Goal: Information Seeking & Learning: Learn about a topic

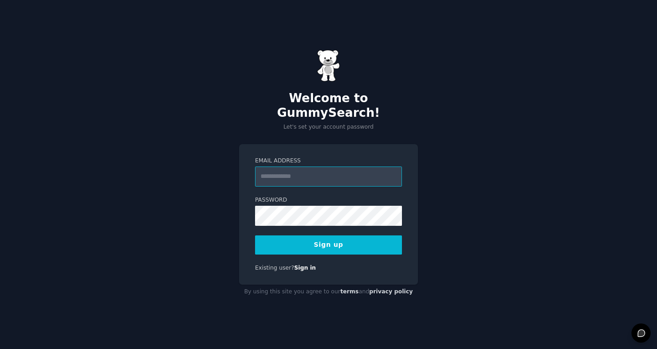
click at [310, 167] on input "Email Address" at bounding box center [328, 176] width 147 height 20
type input "*"
type input "**********"
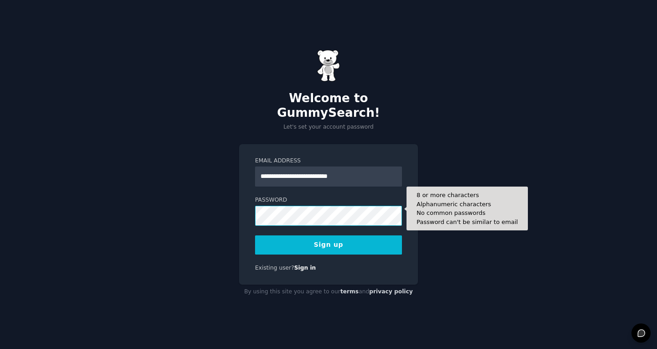
click at [255, 235] on button "Sign up" at bounding box center [328, 244] width 147 height 19
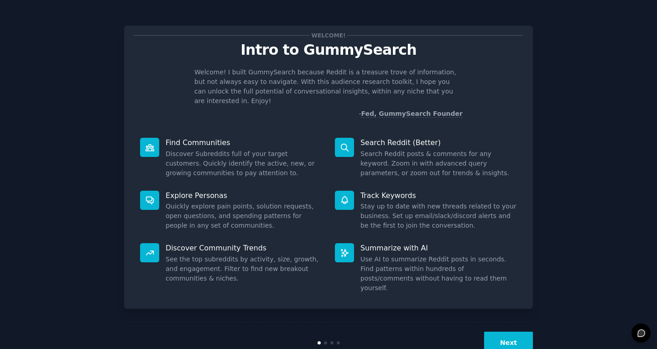
click at [369, 257] on dd "Use AI to summarize Reddit posts in seconds. Find patterns within hundreds of p…" at bounding box center [438, 273] width 156 height 38
click at [493, 332] on button "Next" at bounding box center [508, 343] width 49 height 22
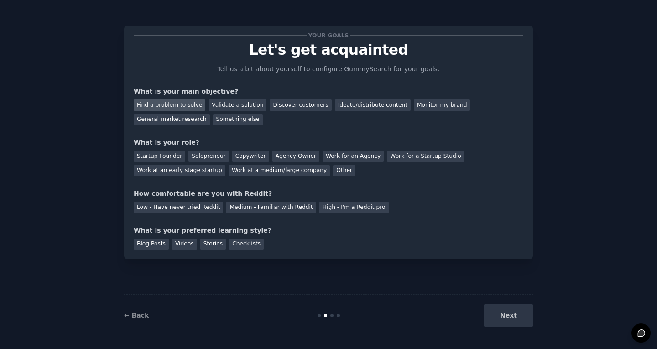
click at [177, 110] on div "Find a problem to solve" at bounding box center [170, 104] width 72 height 11
click at [225, 104] on div "Validate a solution" at bounding box center [237, 104] width 58 height 11
click at [187, 107] on div "Find a problem to solve" at bounding box center [170, 104] width 72 height 11
click at [234, 103] on div "Validate a solution" at bounding box center [237, 104] width 58 height 11
click at [143, 157] on div "Startup Founder" at bounding box center [160, 155] width 52 height 11
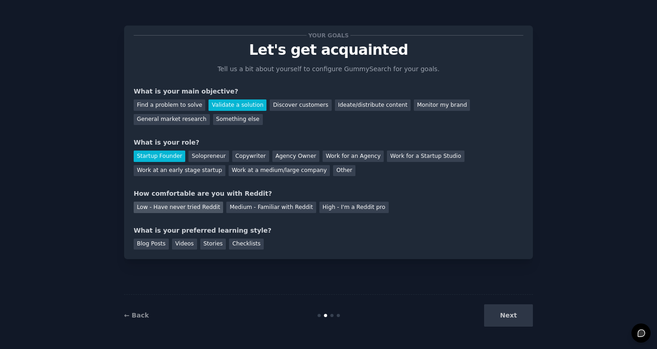
click at [193, 207] on div "Low - Have never tried Reddit" at bounding box center [178, 207] width 89 height 11
click at [239, 209] on div "Medium - Familiar with Reddit" at bounding box center [270, 207] width 89 height 11
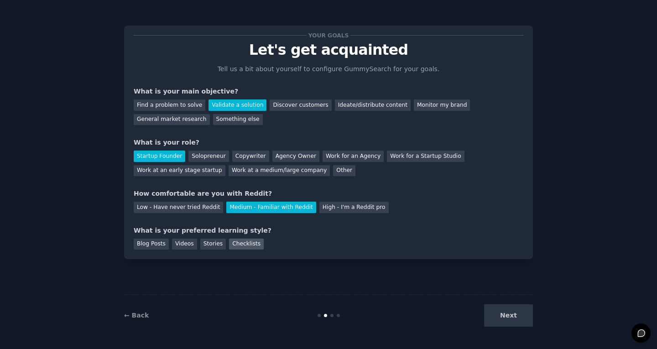
click at [234, 244] on div "Checklists" at bounding box center [246, 244] width 35 height 11
click at [523, 306] on button "Next" at bounding box center [508, 315] width 49 height 22
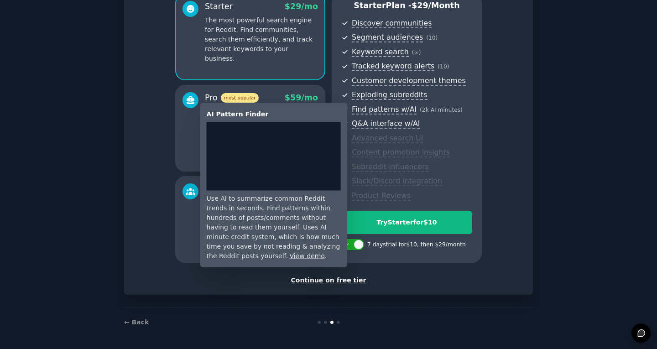
scroll to position [88, 0]
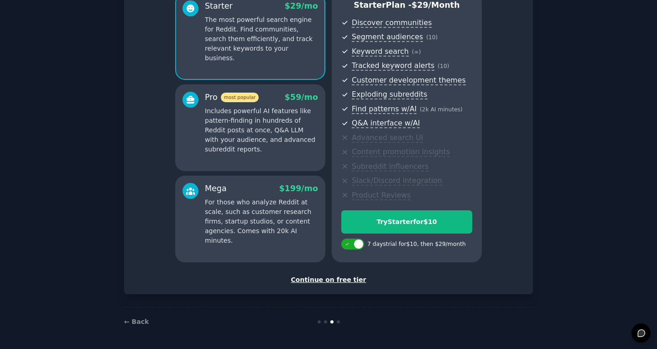
click at [324, 279] on div "Continue on free tier" at bounding box center [328, 280] width 389 height 10
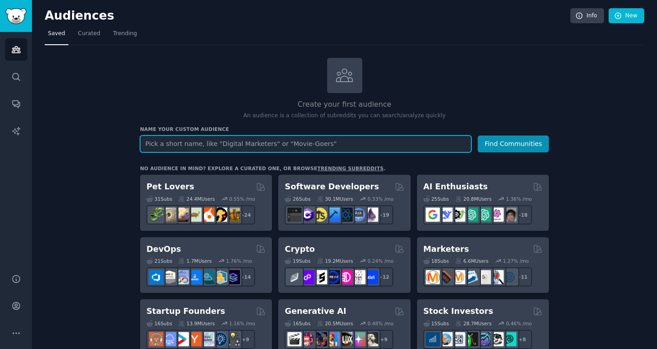
click at [179, 147] on input "text" at bounding box center [305, 143] width 331 height 17
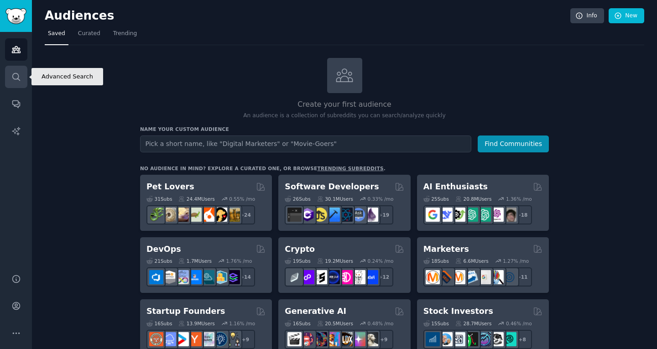
click at [21, 79] on icon "Sidebar" at bounding box center [16, 77] width 10 height 10
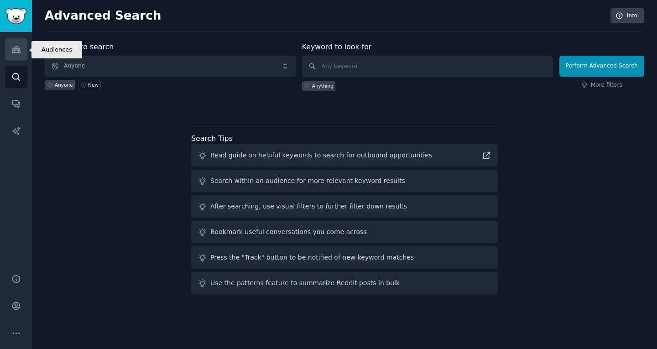
click at [12, 55] on link "Audiences" at bounding box center [16, 49] width 22 height 22
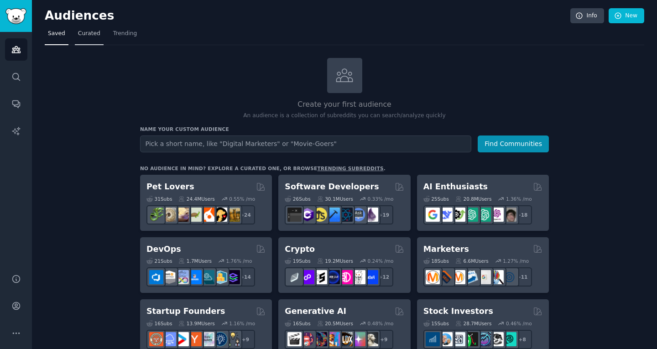
click at [98, 33] on link "Curated" at bounding box center [89, 35] width 29 height 19
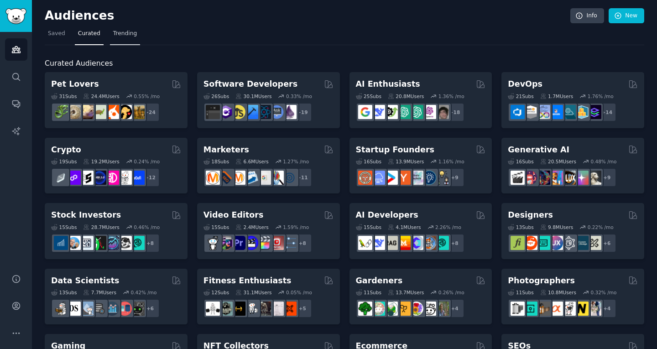
click at [117, 29] on link "Trending" at bounding box center [125, 35] width 30 height 19
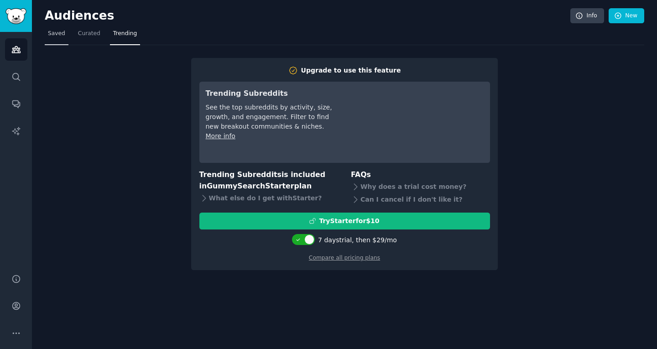
click at [55, 36] on span "Saved" at bounding box center [56, 34] width 17 height 8
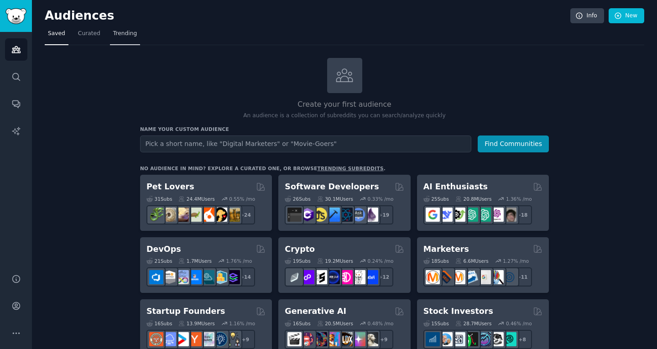
click at [120, 33] on span "Trending" at bounding box center [125, 34] width 24 height 8
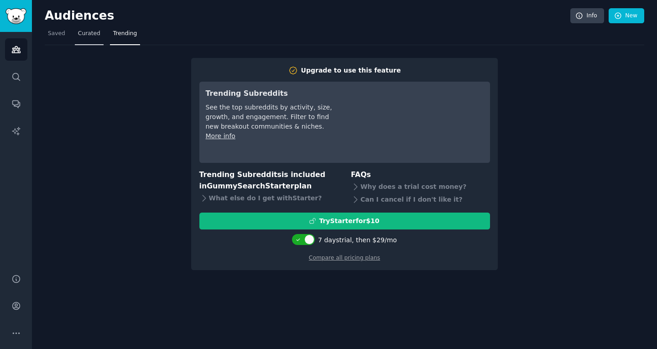
click at [88, 32] on span "Curated" at bounding box center [89, 34] width 22 height 8
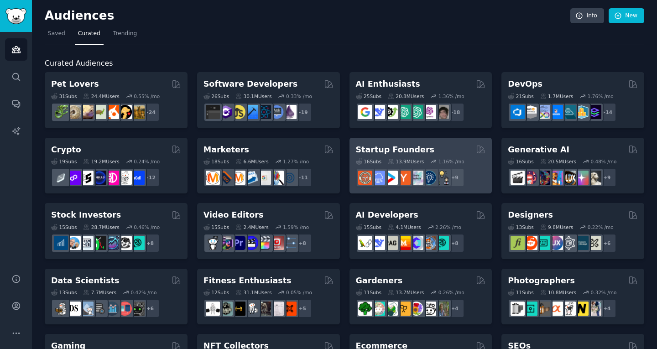
click at [380, 148] on h2 "Startup Founders" at bounding box center [395, 149] width 78 height 11
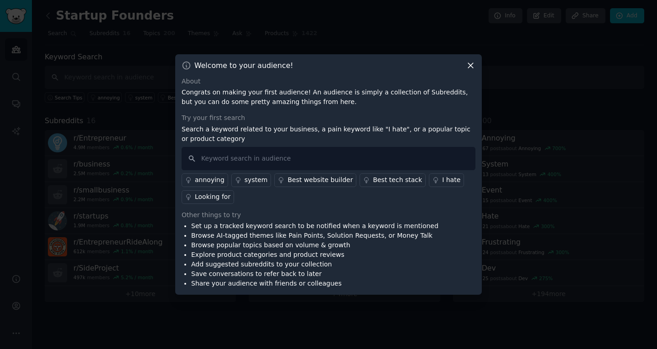
click at [470, 72] on div "Welcome to your audience! About Congrats on making your first audience! An audi…" at bounding box center [328, 174] width 306 height 241
click at [471, 65] on icon at bounding box center [471, 66] width 10 height 10
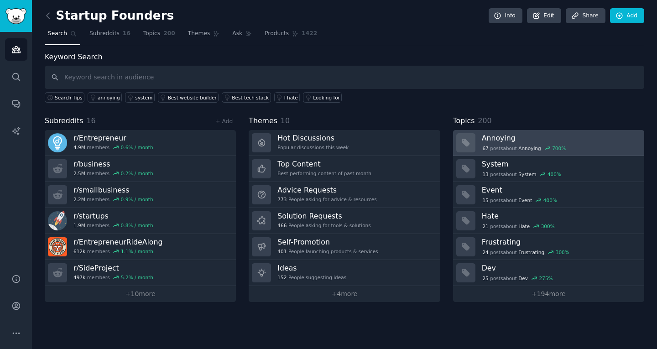
click at [536, 140] on h3 "Annoying" at bounding box center [560, 138] width 156 height 10
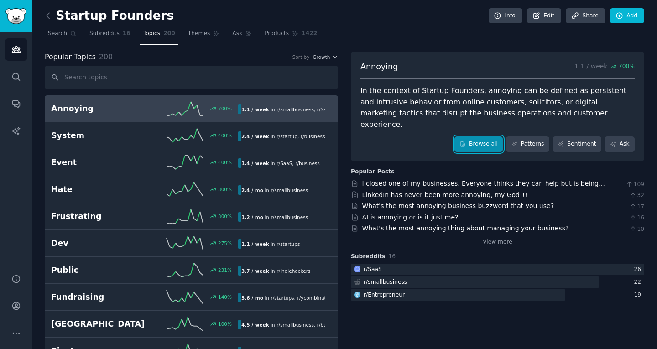
click at [487, 136] on link "Browse all" at bounding box center [478, 144] width 49 height 16
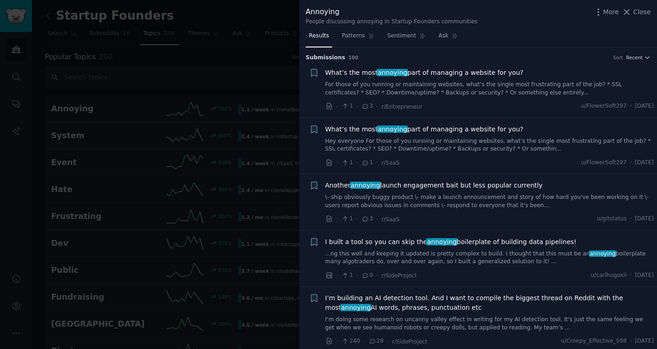
drag, startPoint x: 363, startPoint y: 34, endPoint x: 316, endPoint y: 40, distance: 46.8
click at [368, 34] on icon at bounding box center [371, 36] width 6 height 6
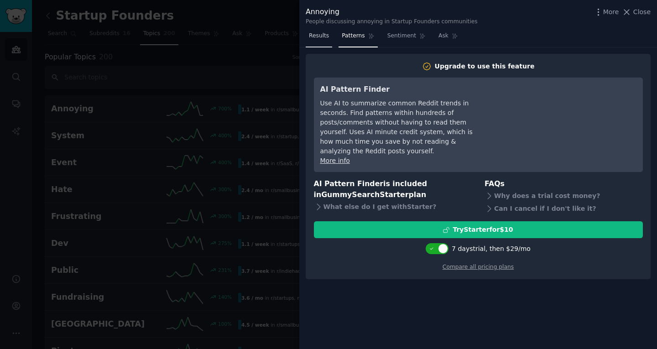
click at [316, 40] on span "Results" at bounding box center [319, 36] width 20 height 8
click at [322, 39] on span "Results" at bounding box center [319, 36] width 20 height 8
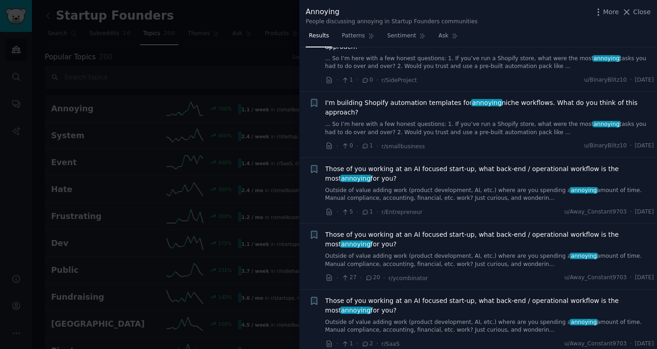
scroll to position [1414, 0]
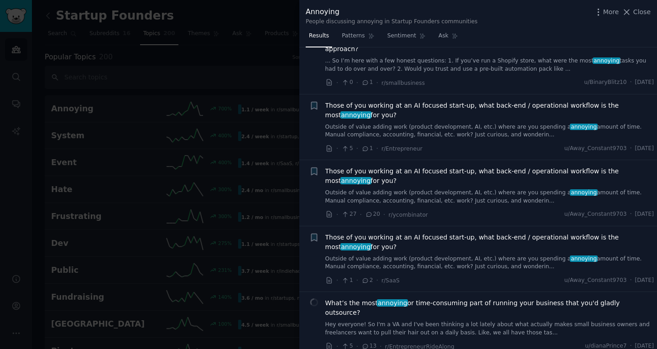
click at [650, 14] on div "Annoying People discussing annoying in Startup Founders communities More Close" at bounding box center [478, 14] width 358 height 29
click at [644, 26] on div "Annoying People discussing annoying in Startup Founders communities More Close" at bounding box center [478, 14] width 358 height 29
click at [652, 21] on div "Annoying People discussing annoying in Startup Founders communities More Close" at bounding box center [478, 14] width 358 height 29
click at [649, 26] on div "Annoying People discussing annoying in Startup Founders communities More Close" at bounding box center [478, 14] width 358 height 29
click at [639, 24] on div "Annoying People discussing annoying in Startup Founders communities More Close" at bounding box center [478, 15] width 345 height 19
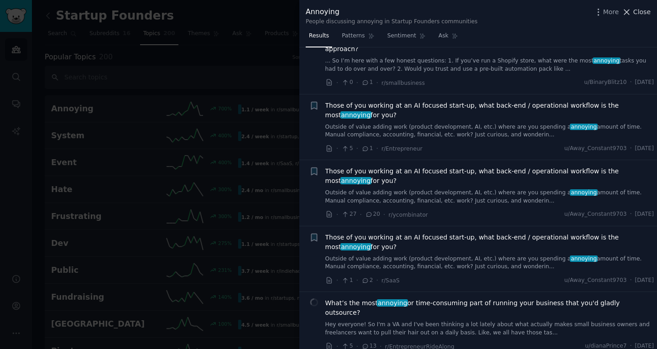
click at [634, 16] on button "Close" at bounding box center [636, 12] width 29 height 10
click at [634, 9] on link "Add" at bounding box center [627, 16] width 34 height 16
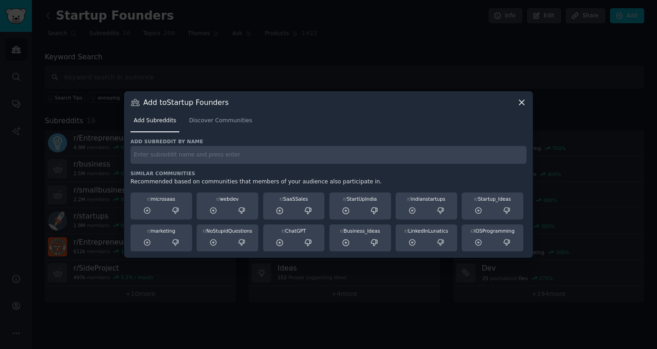
click at [82, 180] on div at bounding box center [328, 174] width 657 height 349
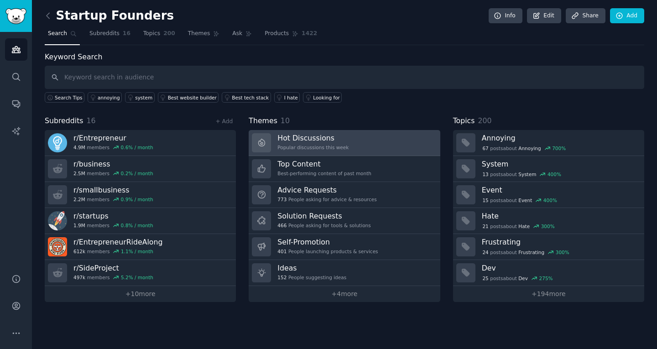
click at [354, 144] on link "Hot Discussions Popular discussions this week" at bounding box center [344, 143] width 191 height 26
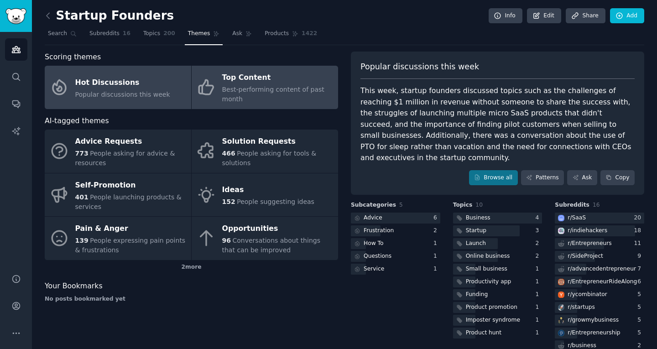
click at [261, 86] on span "Best-performing content of past month" at bounding box center [273, 94] width 102 height 17
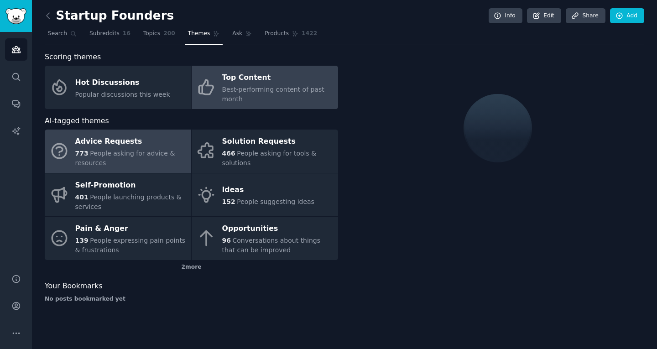
click at [136, 150] on span "People asking for advice & resources" at bounding box center [125, 158] width 100 height 17
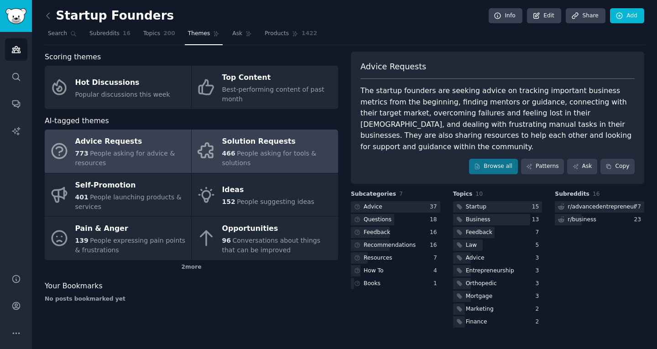
click at [227, 158] on link "Solution Requests 466 People asking for tools & solutions" at bounding box center [265, 151] width 146 height 43
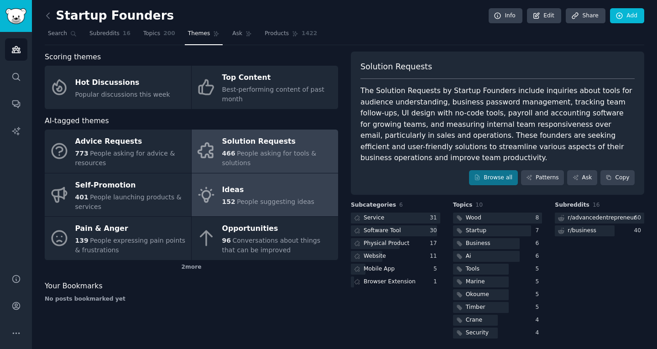
click at [266, 199] on link "Ideas 152 People suggesting ideas" at bounding box center [265, 194] width 146 height 43
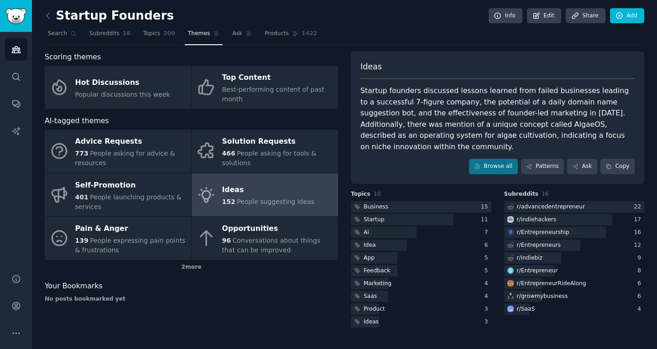
click at [74, 310] on div "Scoring themes Hot Discussions Popular discussions this week Top Content Best-p…" at bounding box center [191, 191] width 293 height 278
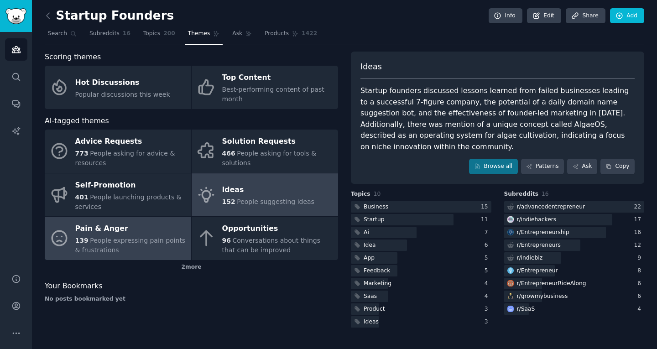
click at [153, 237] on span "People expressing pain points & frustrations" at bounding box center [130, 245] width 110 height 17
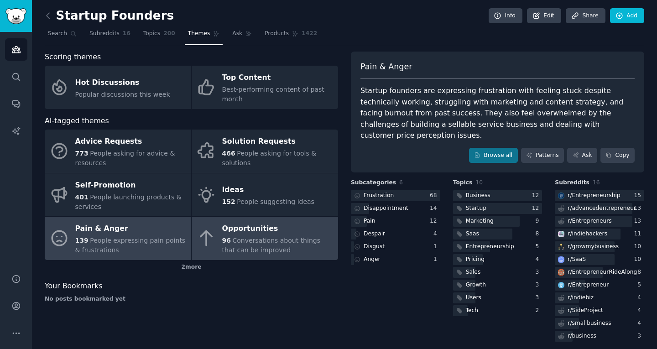
click at [224, 222] on div "Opportunities" at bounding box center [277, 229] width 111 height 15
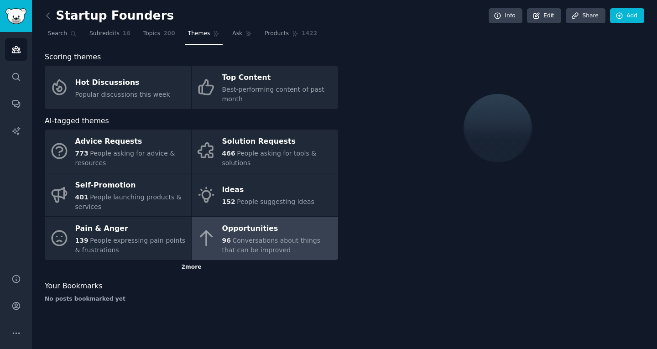
click at [182, 260] on div "2 more" at bounding box center [191, 267] width 293 height 15
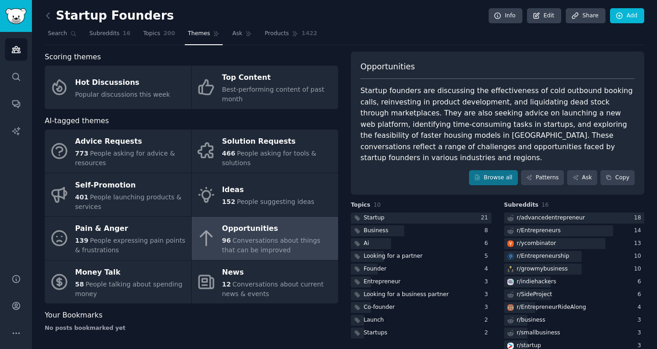
drag, startPoint x: 162, startPoint y: 33, endPoint x: 139, endPoint y: 13, distance: 30.7
click at [163, 33] on span "200" at bounding box center [169, 34] width 12 height 8
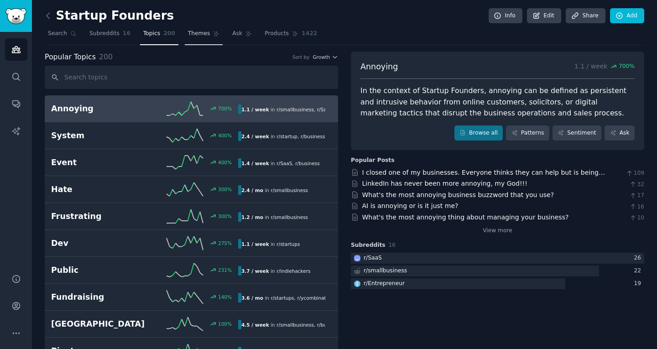
click at [188, 34] on span "Themes" at bounding box center [199, 34] width 22 height 8
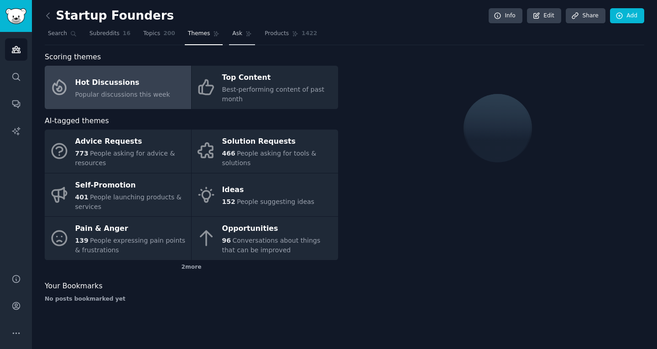
click at [231, 33] on link "Ask" at bounding box center [242, 35] width 26 height 19
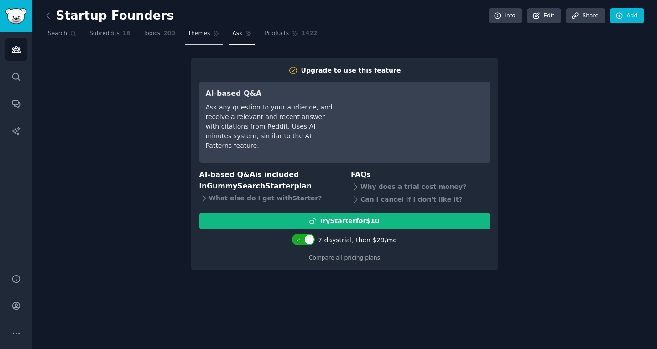
click at [194, 34] on span "Themes" at bounding box center [199, 34] width 22 height 8
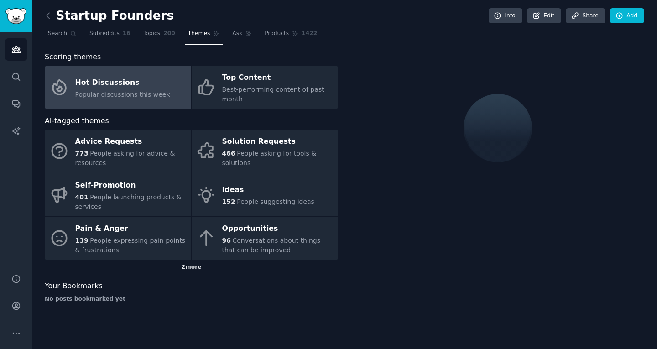
click at [230, 260] on div "2 more" at bounding box center [191, 267] width 293 height 15
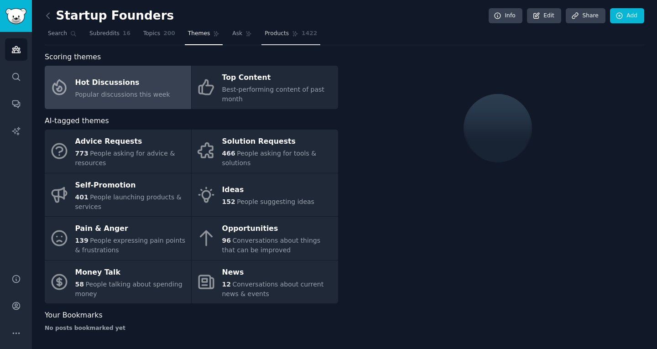
click at [301, 33] on span "1422" at bounding box center [309, 34] width 16 height 8
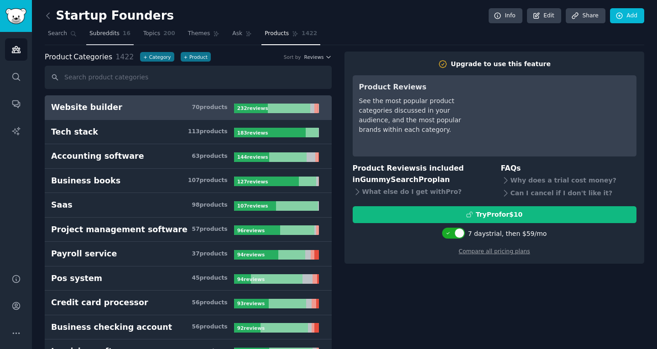
click at [95, 41] on link "Subreddits 16" at bounding box center [109, 35] width 47 height 19
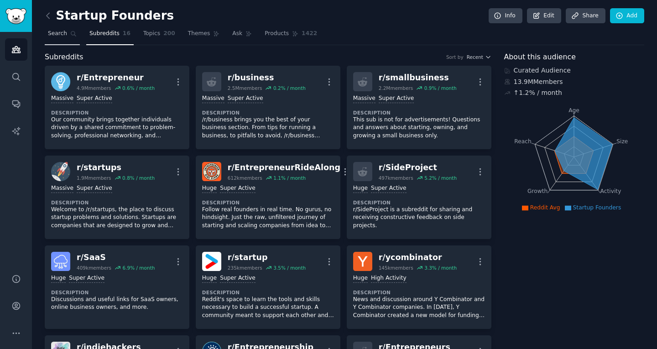
click at [76, 36] on link "Search" at bounding box center [62, 35] width 35 height 19
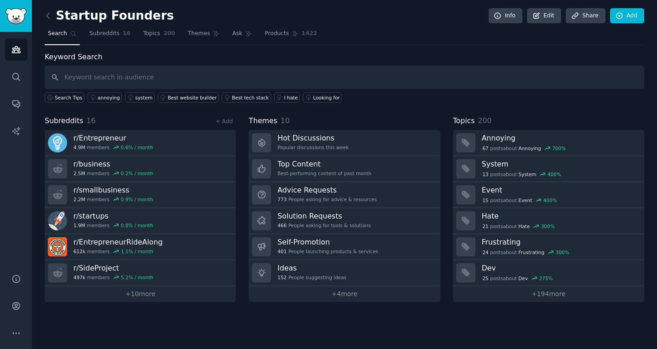
click at [51, 9] on link at bounding box center [50, 16] width 11 height 15
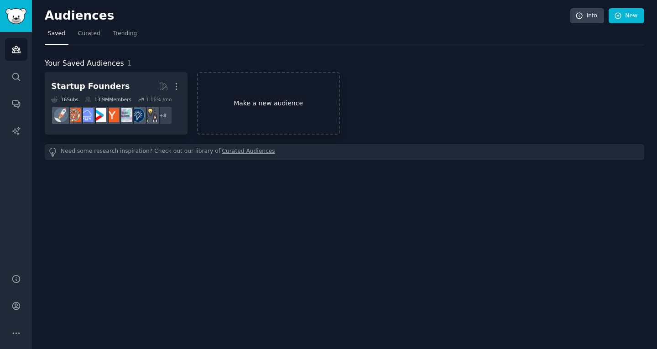
click at [240, 93] on link "Make a new audience" at bounding box center [268, 103] width 143 height 62
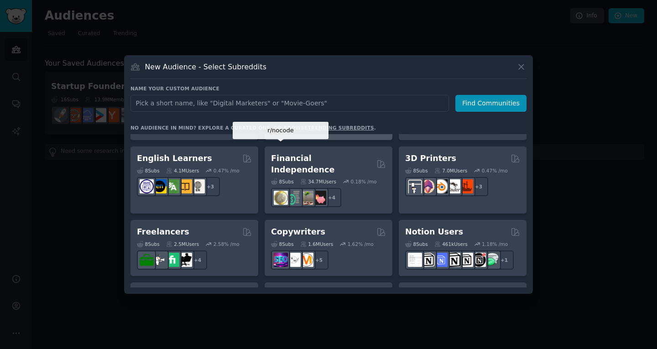
scroll to position [502, 0]
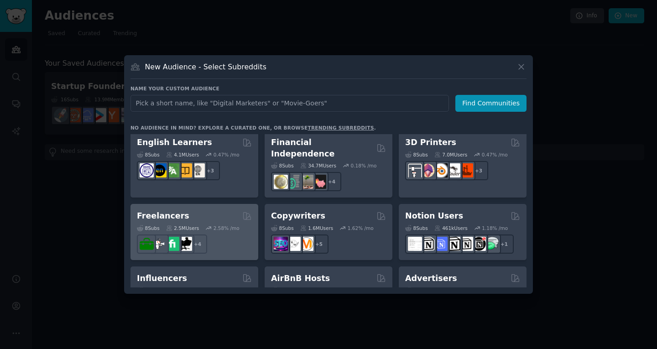
click at [227, 210] on div "Freelancers Curated by GummySearch" at bounding box center [194, 215] width 115 height 11
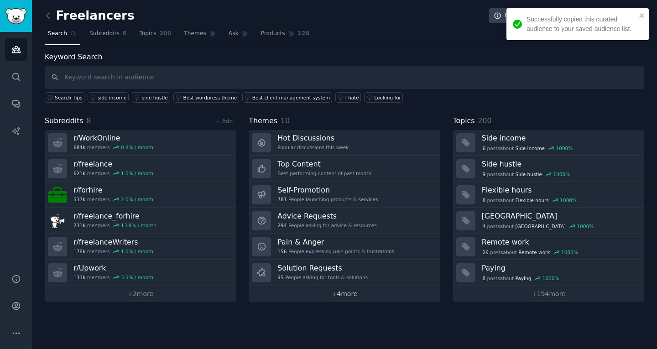
click at [329, 290] on link "+ 4 more" at bounding box center [344, 294] width 191 height 16
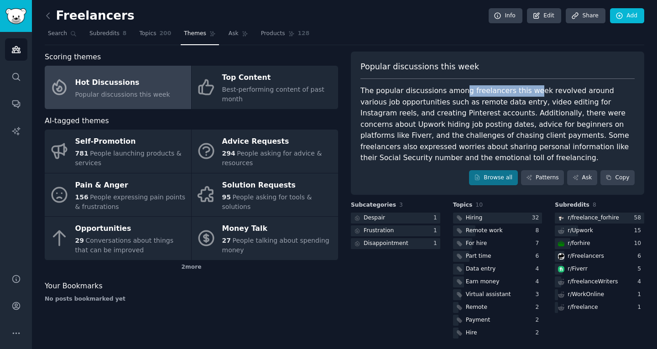
drag, startPoint x: 486, startPoint y: 93, endPoint x: 520, endPoint y: 93, distance: 33.7
click at [520, 93] on div "The popular discussions among freelancers this week revolved around various job…" at bounding box center [497, 124] width 274 height 78
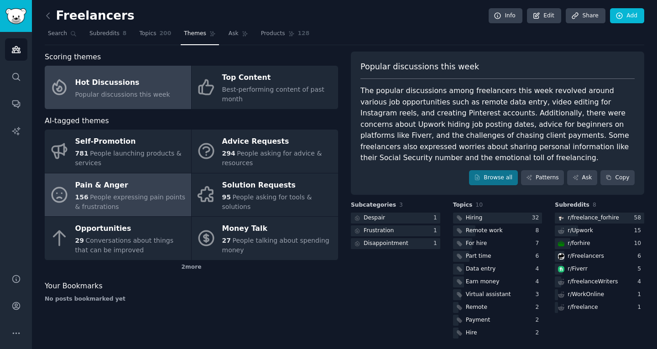
click at [143, 199] on span "People expressing pain points & frustrations" at bounding box center [130, 201] width 110 height 17
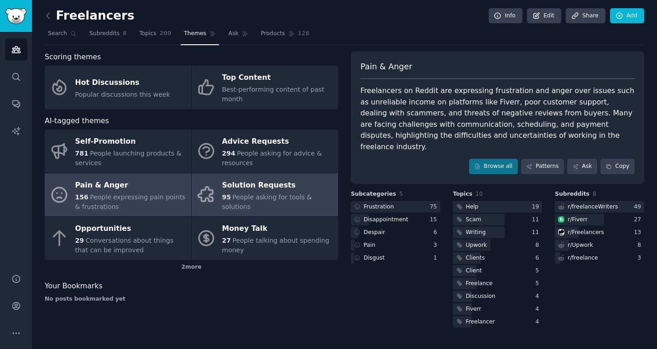
click at [213, 190] on icon at bounding box center [205, 194] width 15 height 15
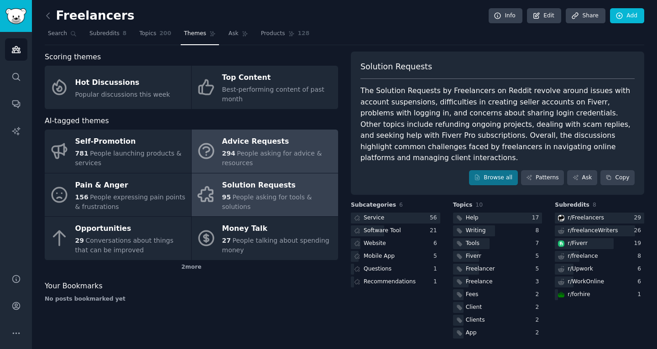
click at [275, 150] on span "People asking for advice & resources" at bounding box center [272, 158] width 100 height 17
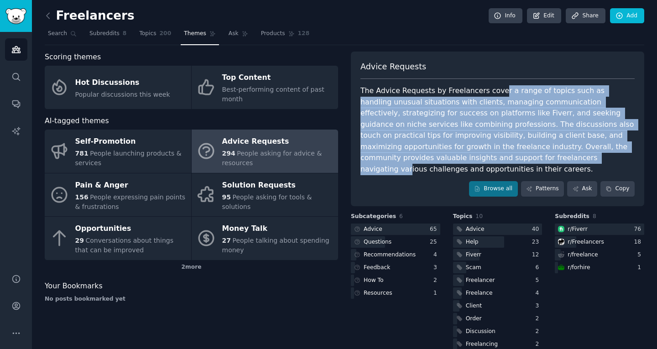
drag, startPoint x: 488, startPoint y: 91, endPoint x: 439, endPoint y: 157, distance: 82.2
click at [439, 157] on div "The Advice Requests by Freelancers cover a range of topics such as handling unu…" at bounding box center [497, 129] width 274 height 89
click at [439, 158] on div "The Advice Requests by Freelancers cover a range of topics such as handling unu…" at bounding box center [497, 129] width 274 height 89
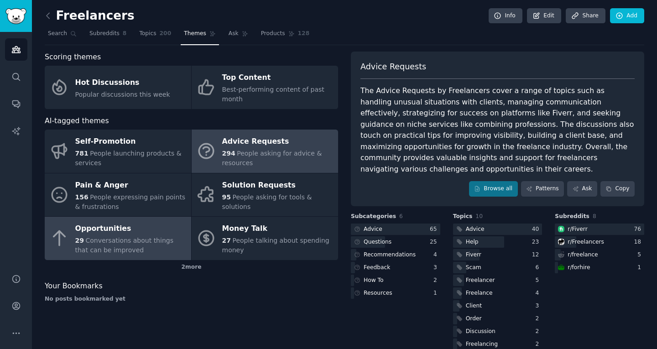
click at [156, 253] on div "29 Conversations about things that can be improved" at bounding box center [130, 245] width 111 height 19
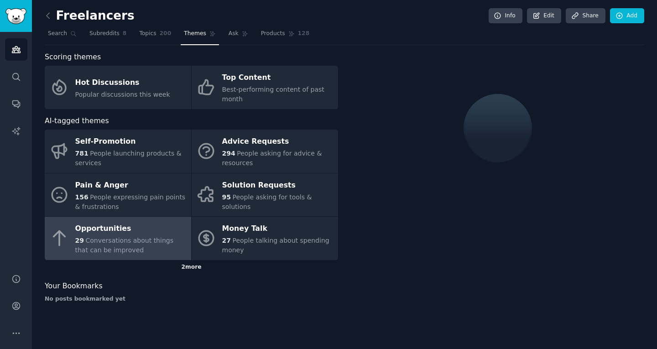
click at [197, 260] on div "2 more" at bounding box center [191, 267] width 293 height 15
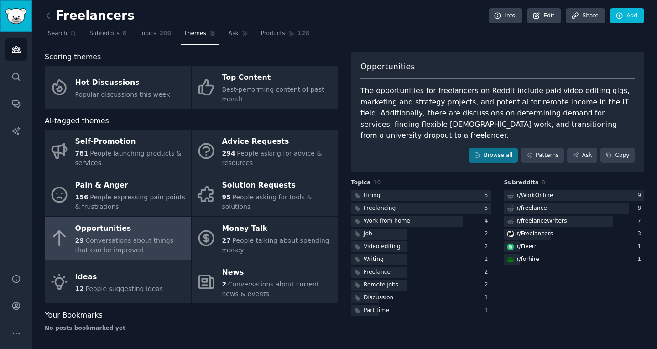
click at [21, 27] on link "Sidebar" at bounding box center [16, 16] width 32 height 32
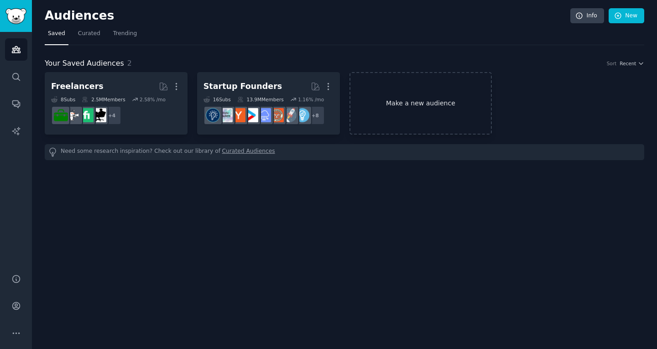
click at [373, 132] on link "Make a new audience" at bounding box center [420, 103] width 143 height 62
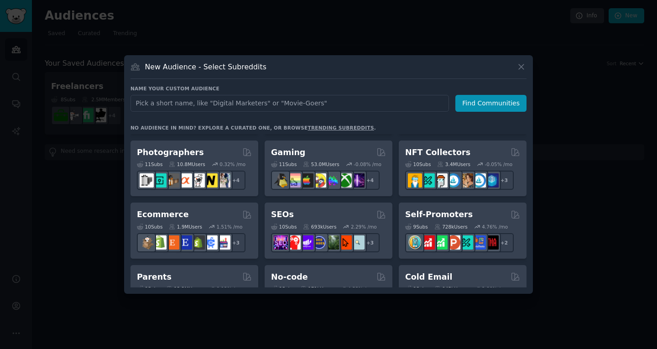
scroll to position [301, 0]
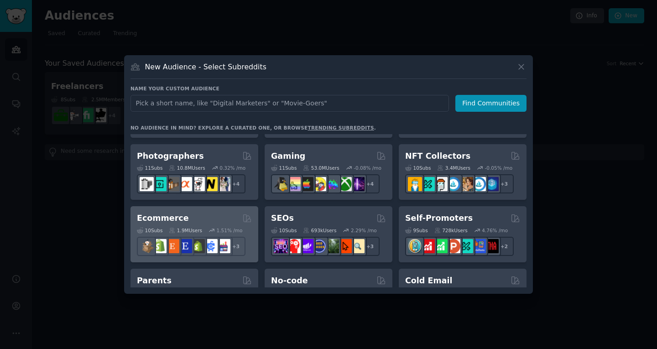
click at [204, 217] on div "Ecommerce" at bounding box center [194, 218] width 115 height 11
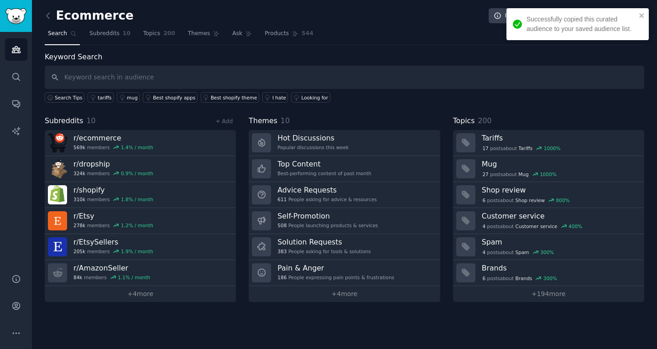
click at [547, 31] on div "Successfully copied this curated audience to your saved audience list." at bounding box center [580, 24] width 109 height 19
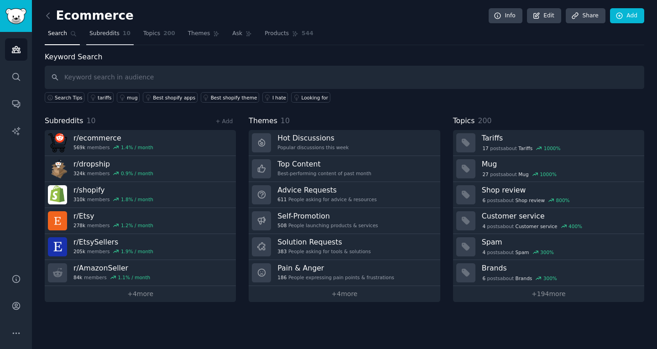
click at [114, 33] on span "Subreddits" at bounding box center [104, 34] width 30 height 8
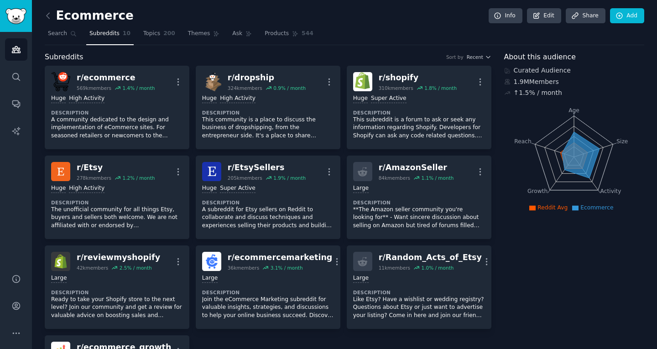
click at [43, 12] on div "Ecommerce Info Edit Share Add Search Subreddits 10 Topics 200 Themes Ask Produc…" at bounding box center [344, 215] width 625 height 431
click at [53, 14] on link at bounding box center [50, 16] width 11 height 15
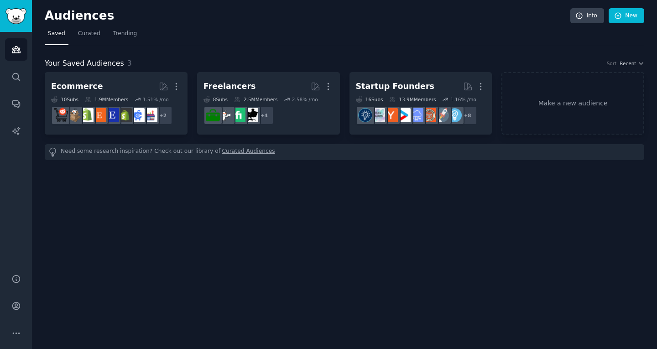
click at [119, 141] on div "Ecommerce More 10 Sub s 1.9M Members 1.51 % /mo + 2 Freelancers More 8 Sub s 2.…" at bounding box center [344, 116] width 599 height 88
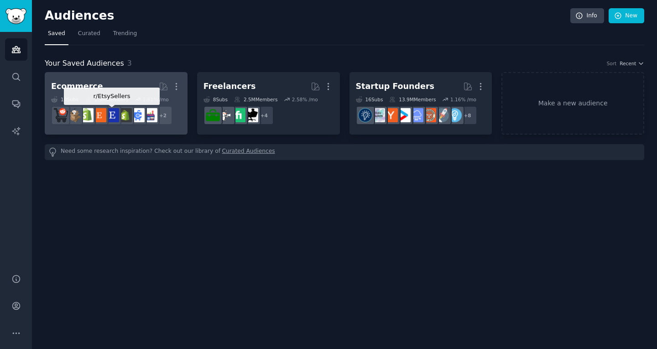
click at [114, 119] on img at bounding box center [112, 115] width 14 height 14
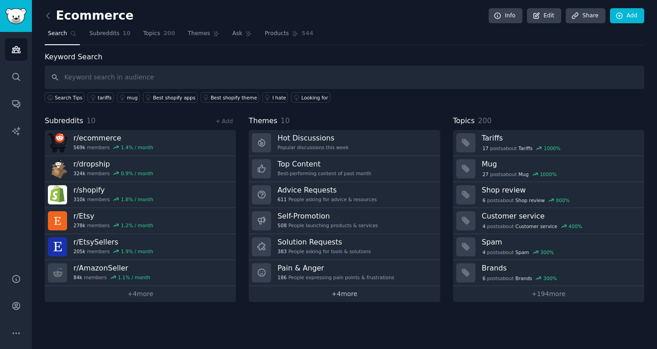
click at [355, 299] on link "+ 4 more" at bounding box center [344, 294] width 191 height 16
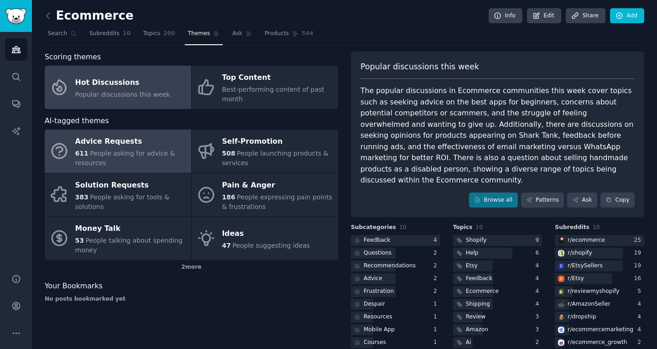
click at [123, 155] on span "People asking for advice & resources" at bounding box center [125, 158] width 100 height 17
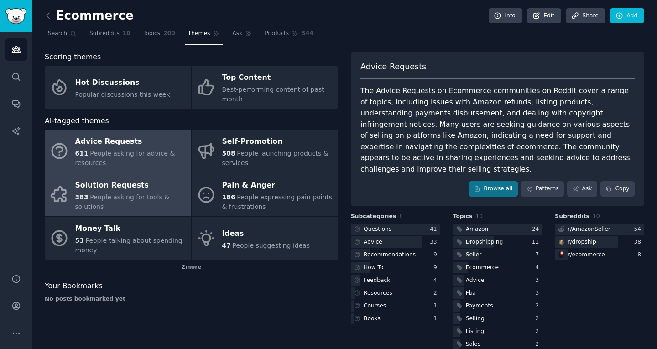
click at [114, 190] on div "Solution Requests" at bounding box center [130, 185] width 111 height 15
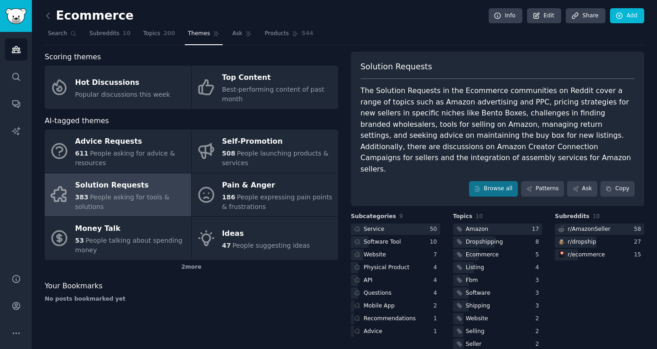
click at [57, 14] on h2 "Ecommerce" at bounding box center [89, 16] width 89 height 15
click at [47, 12] on icon at bounding box center [48, 16] width 10 height 10
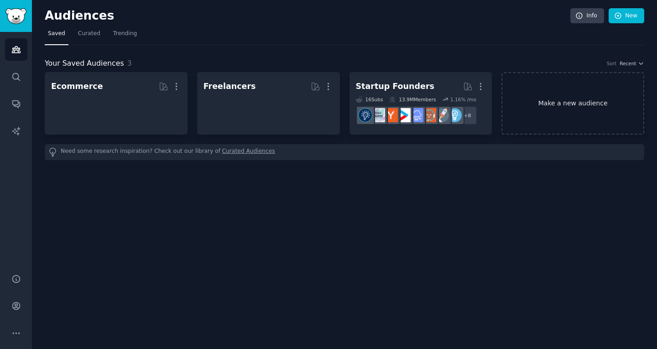
click at [576, 108] on link "Make a new audience" at bounding box center [572, 103] width 143 height 62
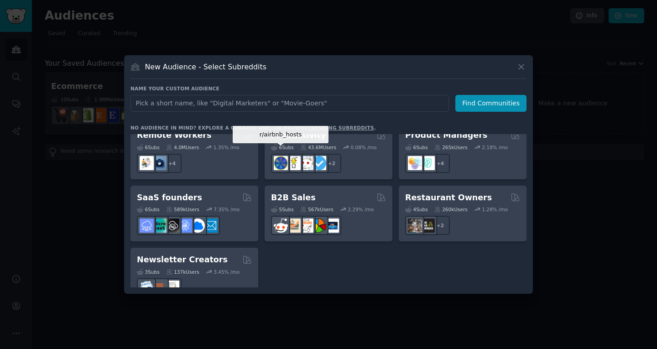
scroll to position [712, 0]
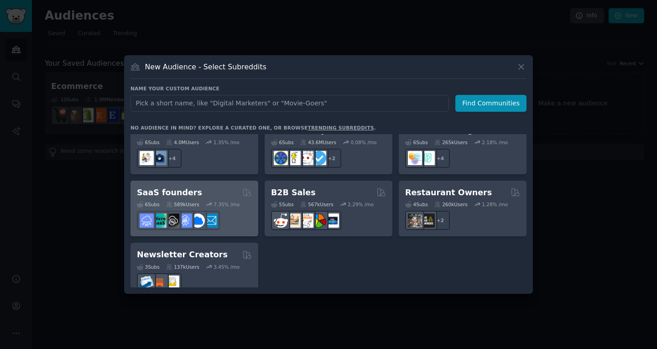
click at [222, 198] on div "6 Sub s 589k Users 7.35 % /mo r/B2BSaaS" at bounding box center [194, 214] width 115 height 32
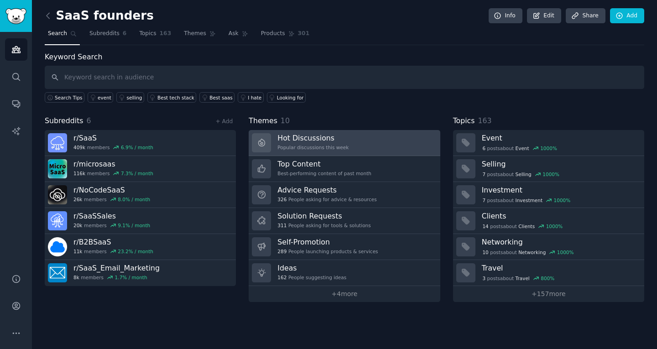
click at [301, 146] on div "Popular discussions this week" at bounding box center [312, 147] width 71 height 6
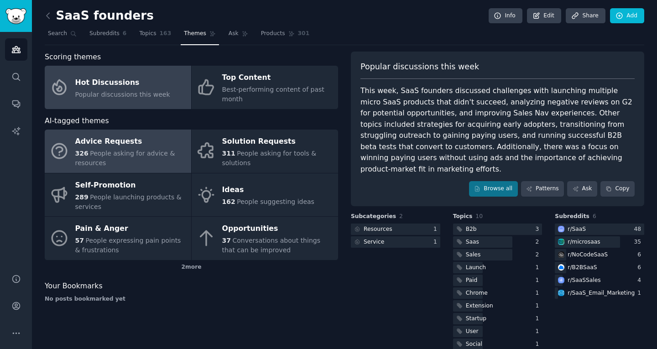
click at [152, 154] on span "People asking for advice & resources" at bounding box center [125, 158] width 100 height 17
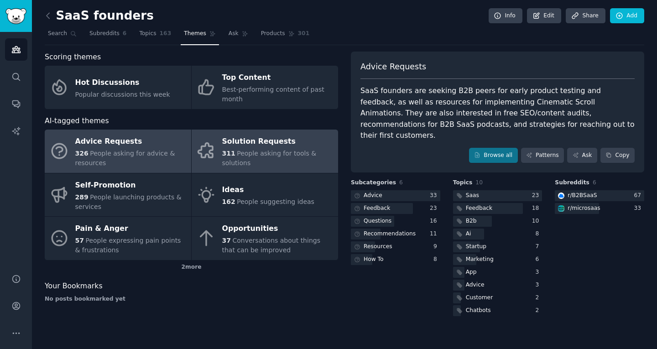
click at [231, 140] on div "Solution Requests" at bounding box center [277, 142] width 111 height 15
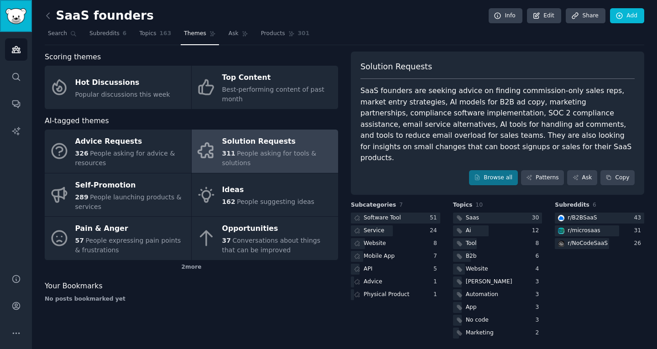
click at [24, 19] on img "Sidebar" at bounding box center [15, 16] width 21 height 16
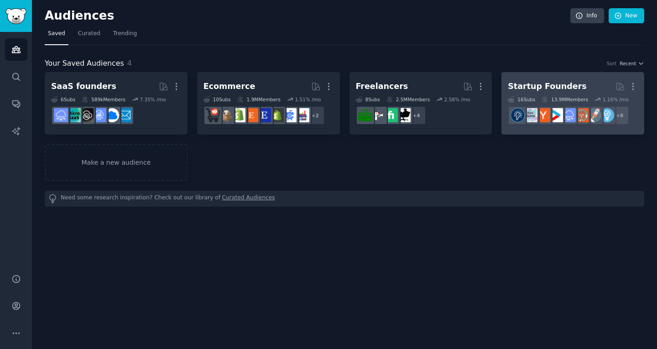
click at [541, 89] on div "Startup Founders" at bounding box center [547, 86] width 78 height 11
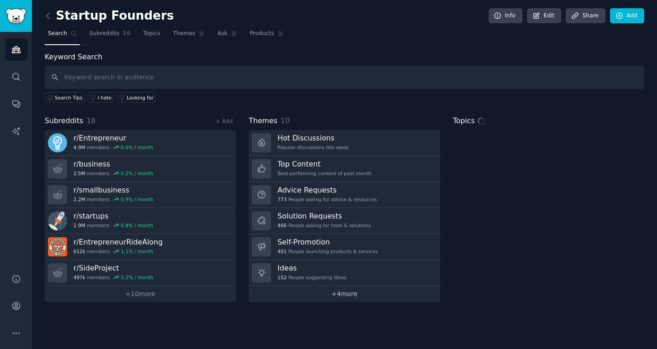
click at [335, 299] on link "+ 4 more" at bounding box center [344, 294] width 191 height 16
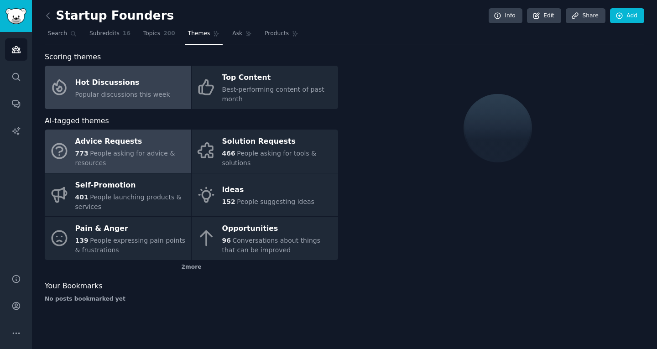
click at [144, 135] on div "Advice Requests" at bounding box center [130, 142] width 111 height 15
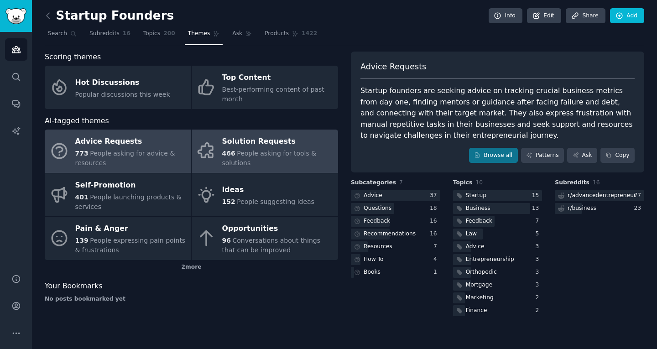
click at [226, 158] on link "Solution Requests 466 People asking for tools & solutions" at bounding box center [265, 151] width 146 height 43
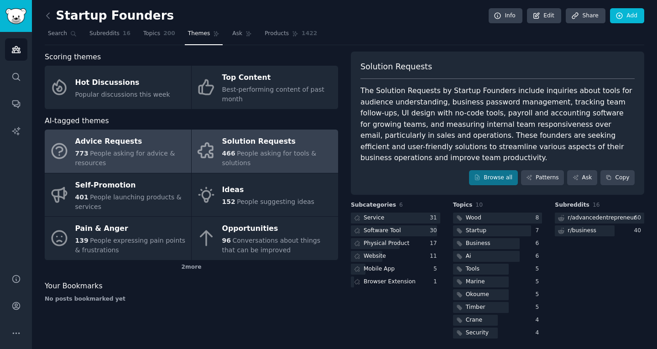
click at [109, 150] on span "People asking for advice & resources" at bounding box center [125, 158] width 100 height 17
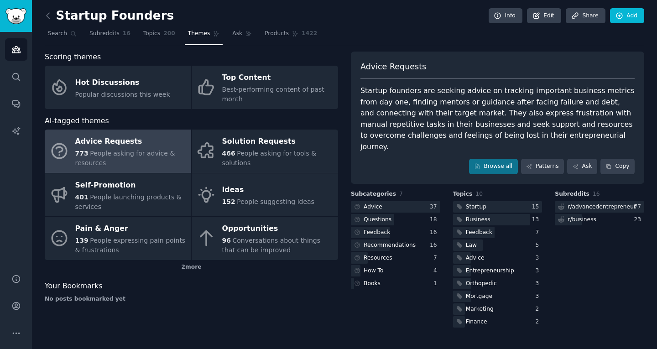
click at [492, 163] on div "Advice Requests Startup founders are seeking advice on tracking important busin…" at bounding box center [497, 118] width 293 height 132
click at [489, 159] on link "Browse all" at bounding box center [493, 167] width 49 height 16
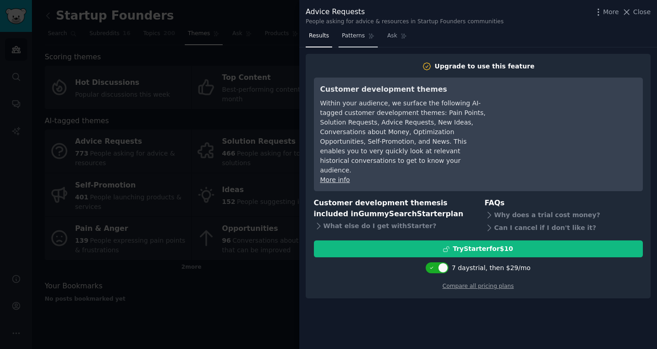
click at [338, 32] on link "Patterns" at bounding box center [357, 38] width 39 height 19
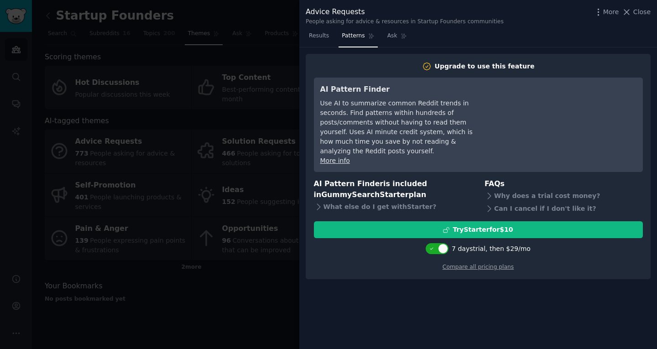
click at [341, 48] on div "Upgrade to use this feature AI Pattern Finder Use AI to summarize common Reddit…" at bounding box center [478, 198] width 358 height 302
click at [335, 46] on nav "Results Patterns Ask" at bounding box center [358, 38] width 104 height 19
click at [332, 43] on nav "Results Patterns Ask" at bounding box center [358, 38] width 104 height 19
click at [327, 40] on link "Results" at bounding box center [319, 38] width 26 height 19
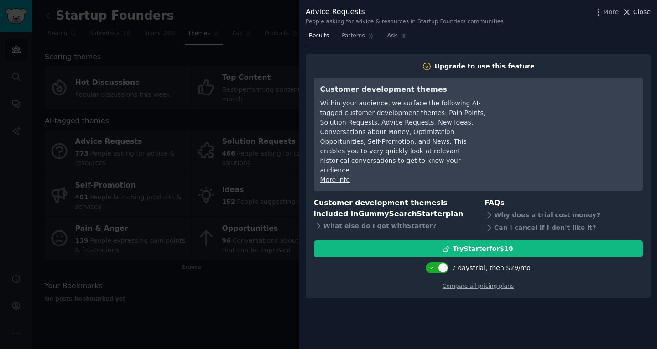
click at [639, 7] on span "Close" at bounding box center [641, 12] width 17 height 10
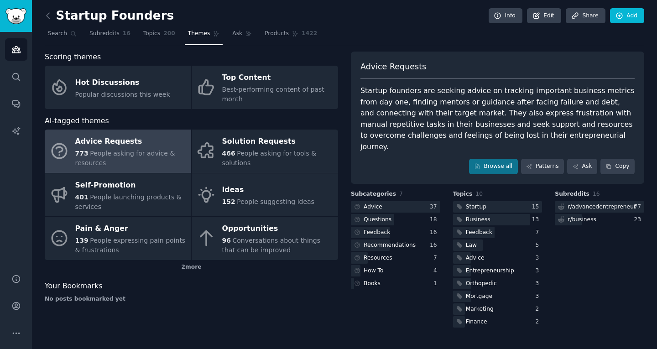
click at [431, 106] on div "Startup founders are seeking advice on tracking important business metrics from…" at bounding box center [497, 118] width 274 height 67
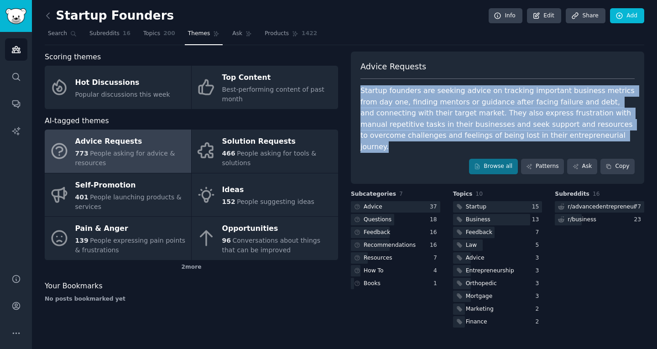
click at [431, 106] on div "Startup founders are seeking advice on tracking important business metrics from…" at bounding box center [497, 118] width 274 height 67
copy div "Startup founders are seeking advice on tracking important business metrics from…"
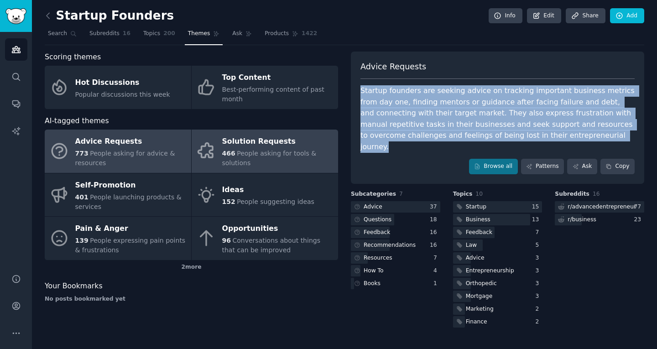
click at [290, 150] on span "People asking for tools & solutions" at bounding box center [269, 158] width 94 height 17
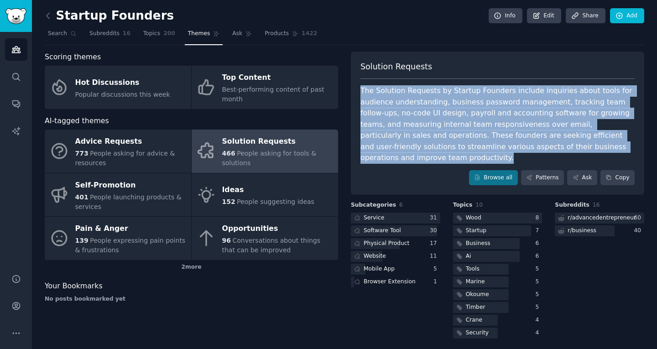
drag, startPoint x: 553, startPoint y: 144, endPoint x: 361, endPoint y: 92, distance: 199.5
click at [361, 92] on div "The Solution Requests by Startup Founders include inquiries about tools for aud…" at bounding box center [497, 124] width 274 height 78
copy div "The Solution Requests by Startup Founders include inquiries about tools for aud…"
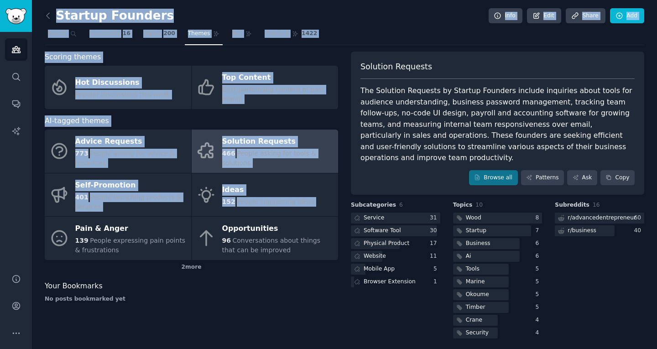
drag, startPoint x: 43, startPoint y: 219, endPoint x: 17, endPoint y: 215, distance: 25.9
click at [17, 215] on div "Audiences Search Conversations AI Reports Help Account More Startup Founders In…" at bounding box center [328, 174] width 657 height 349
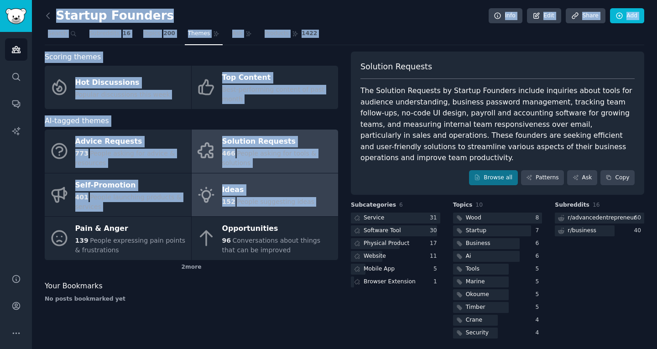
click at [225, 198] on span "152" at bounding box center [228, 201] width 13 height 7
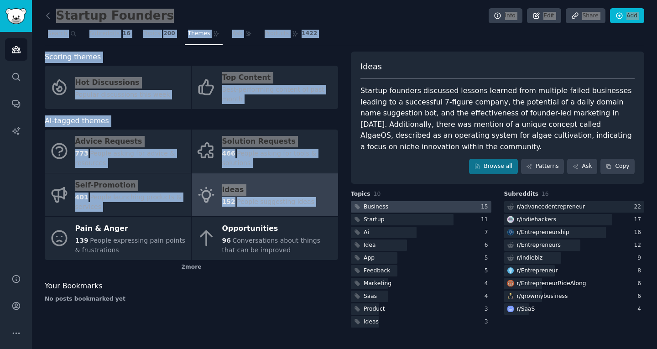
click at [398, 201] on div at bounding box center [421, 206] width 140 height 11
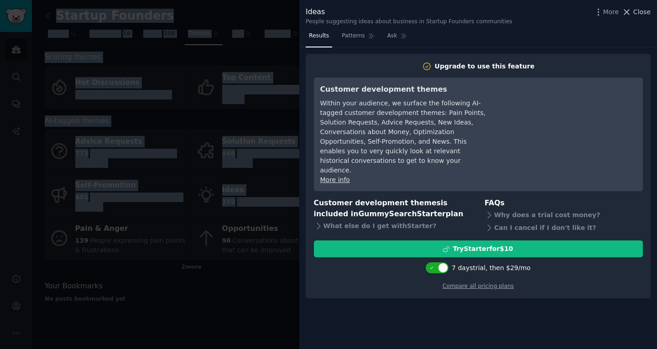
click at [646, 9] on span "Close" at bounding box center [641, 12] width 17 height 10
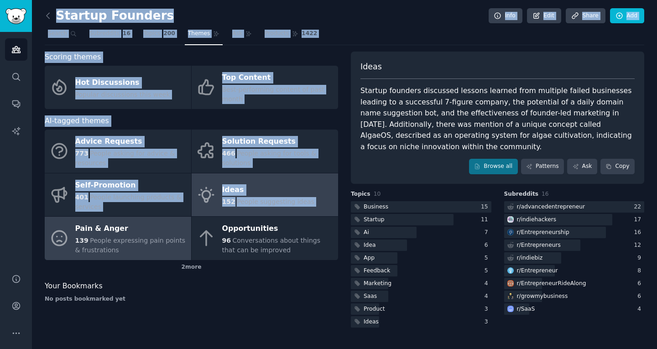
click at [132, 224] on div "Pain & Anger" at bounding box center [130, 229] width 111 height 15
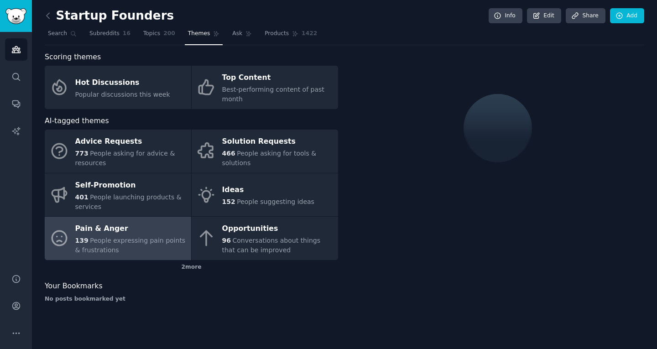
click at [223, 295] on div "No posts bookmarked yet" at bounding box center [191, 299] width 293 height 8
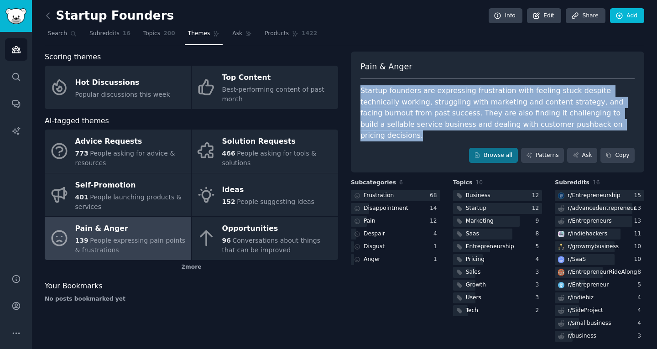
drag, startPoint x: 562, startPoint y: 121, endPoint x: 353, endPoint y: 87, distance: 211.6
click at [353, 87] on div "Pain & Anger Startup founders are expressing frustration with feeling stuck des…" at bounding box center [497, 112] width 293 height 121
copy div "Startup founders are expressing frustration with feeling stuck despite technica…"
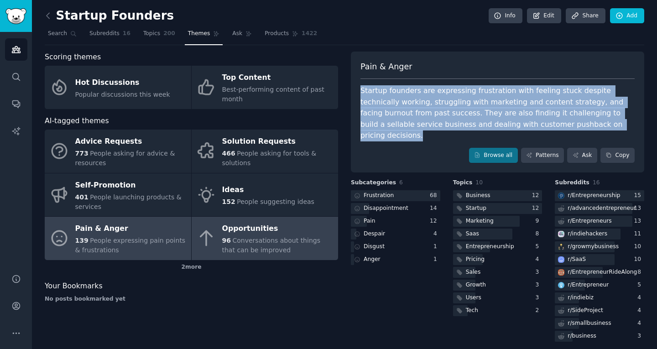
click at [310, 241] on div "96 Conversations about things that can be improved" at bounding box center [277, 245] width 111 height 19
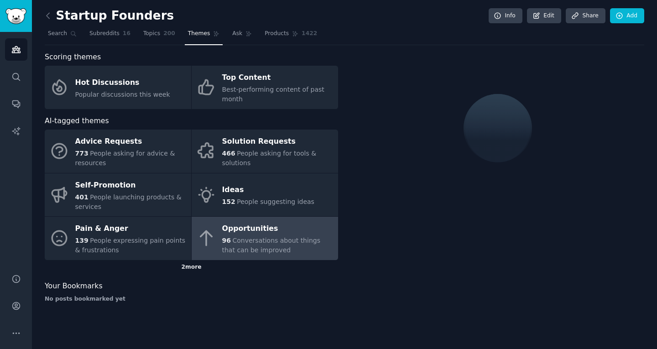
click at [190, 260] on div "2 more" at bounding box center [191, 267] width 293 height 15
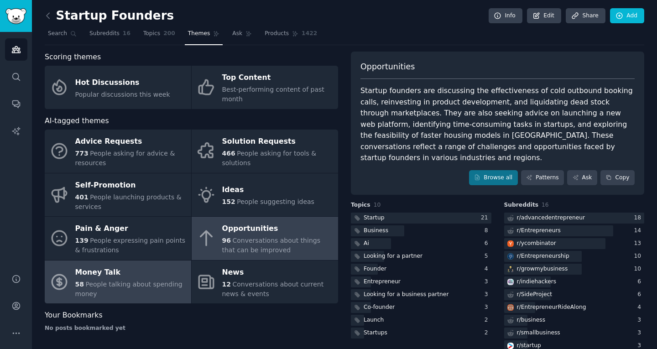
click at [172, 294] on div "58 People talking about spending money" at bounding box center [130, 289] width 111 height 19
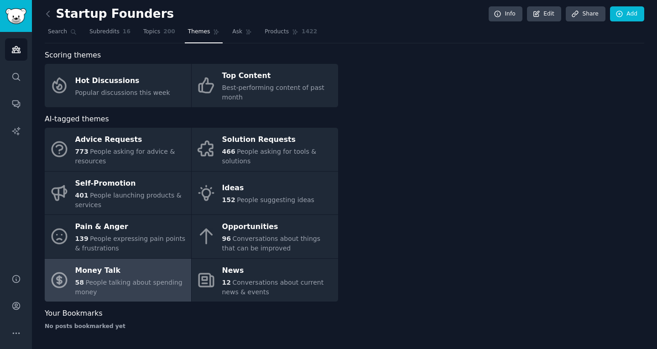
scroll to position [2, 0]
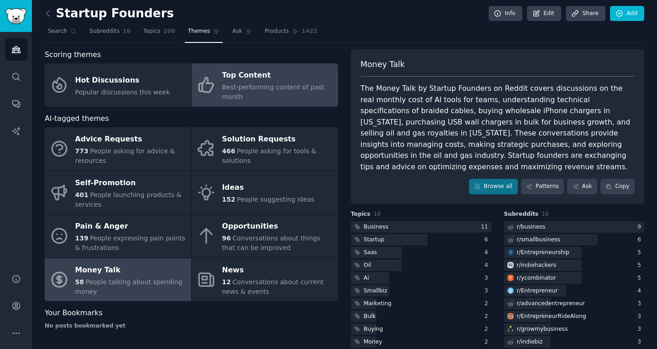
click at [244, 96] on div "Best-performing content of past month" at bounding box center [277, 92] width 111 height 19
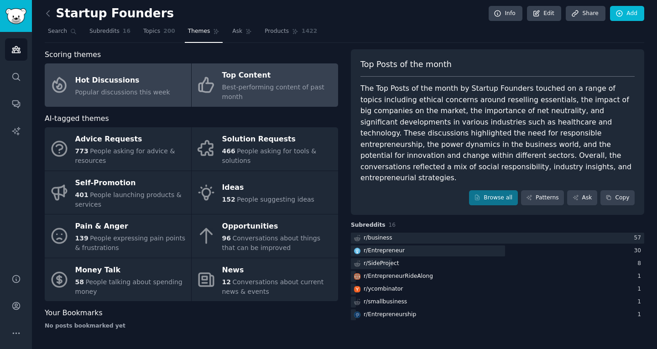
click at [79, 94] on span "Popular discussions this week" at bounding box center [122, 91] width 95 height 7
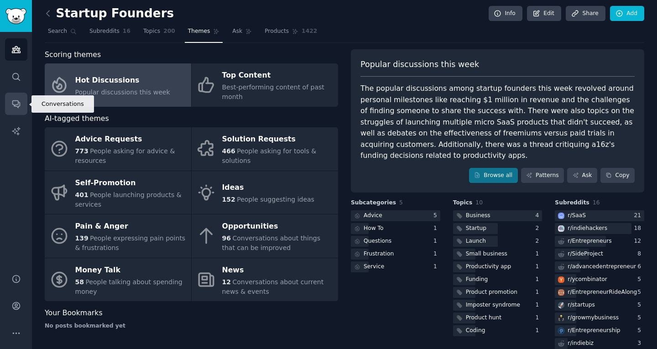
click at [18, 94] on link "Conversations" at bounding box center [16, 104] width 22 height 22
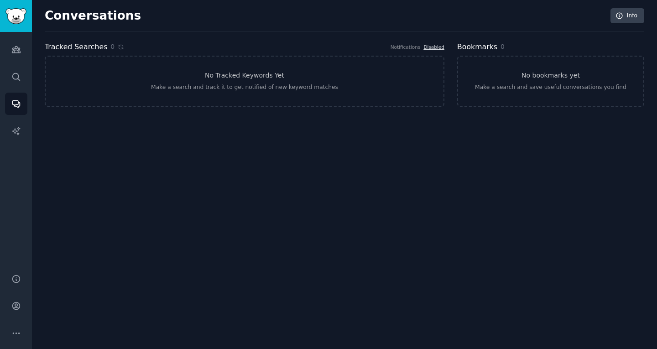
click at [209, 55] on div "Tracked Searches 0 Notifications Disabled No Tracked Keywords Yet Make a search…" at bounding box center [244, 74] width 399 height 66
click at [206, 73] on link "No Tracked Keywords Yet Make a search and track it to get notified of new keywo…" at bounding box center [244, 81] width 399 height 51
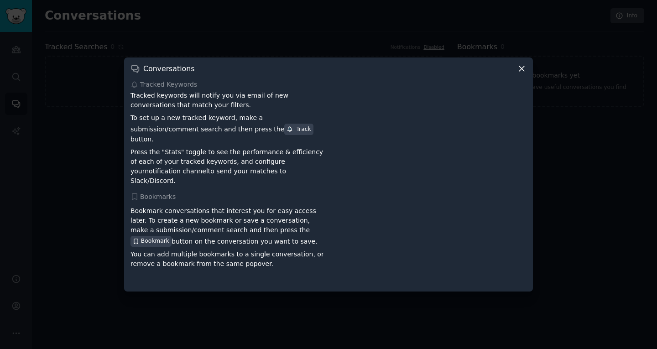
click at [24, 123] on div at bounding box center [328, 174] width 657 height 349
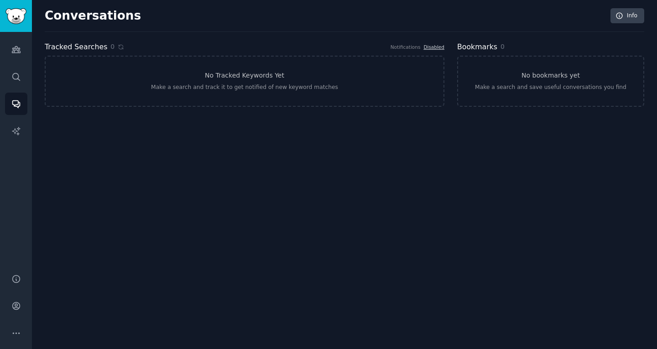
click at [29, 135] on div "Audiences Search Conversations AI Reports" at bounding box center [16, 147] width 32 height 231
click at [22, 133] on link "AI Reports" at bounding box center [16, 131] width 22 height 22
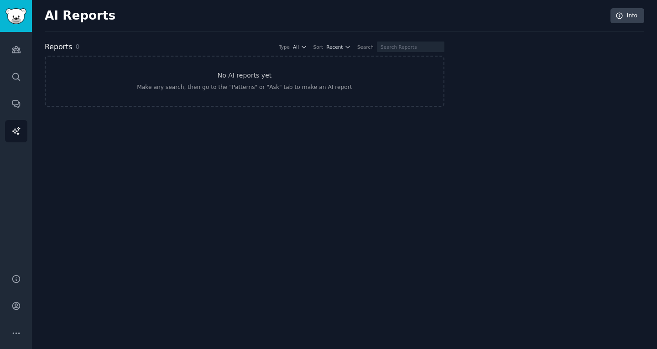
click at [21, 89] on div "Audiences Search Conversations AI Reports" at bounding box center [16, 147] width 32 height 231
click at [20, 75] on icon "Sidebar" at bounding box center [16, 77] width 10 height 10
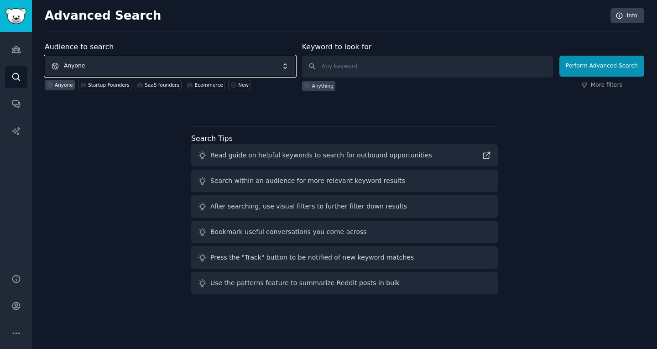
click at [159, 62] on span "Anyone" at bounding box center [170, 66] width 251 height 21
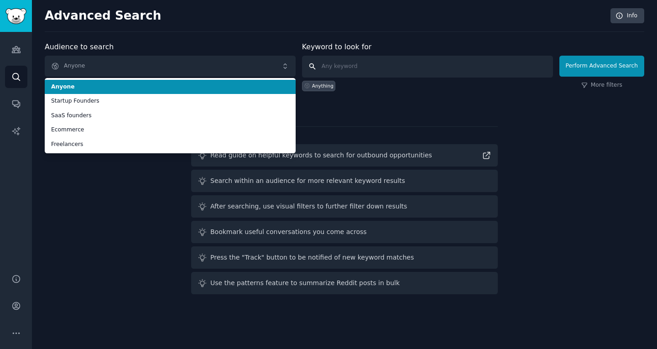
click at [313, 67] on input "text" at bounding box center [427, 67] width 251 height 22
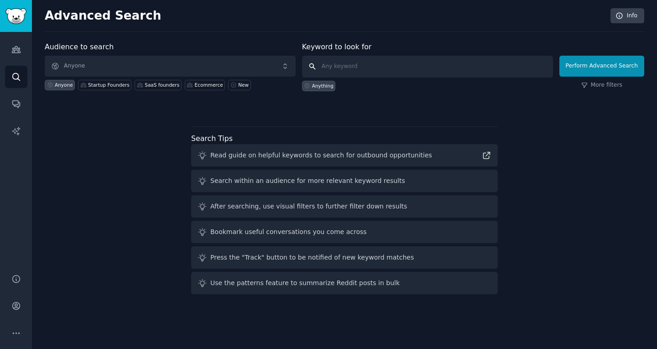
drag, startPoint x: 321, startPoint y: 61, endPoint x: 348, endPoint y: 66, distance: 28.4
click at [322, 61] on input "text" at bounding box center [427, 67] width 251 height 22
click at [348, 66] on input "text" at bounding box center [427, 67] width 251 height 22
click at [16, 58] on link "Audiences" at bounding box center [16, 49] width 22 height 22
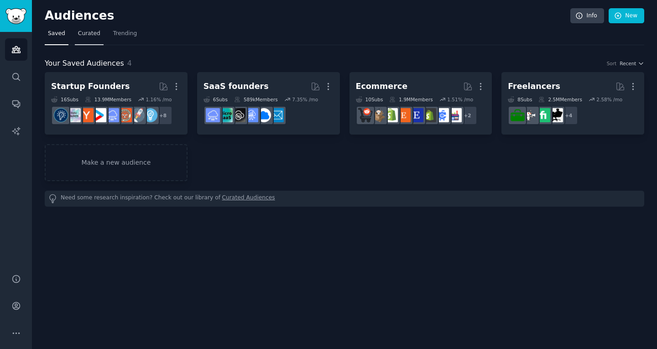
click at [84, 34] on span "Curated" at bounding box center [89, 34] width 22 height 8
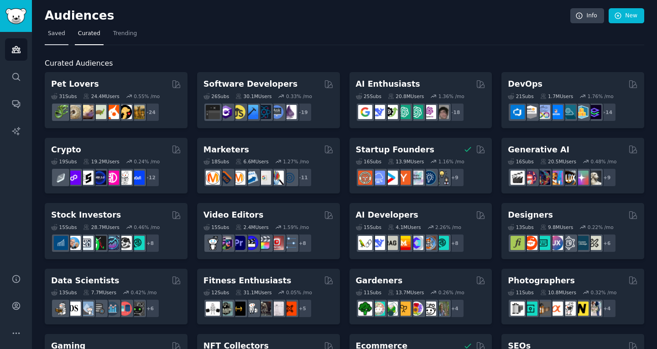
click at [62, 35] on span "Saved" at bounding box center [56, 34] width 17 height 8
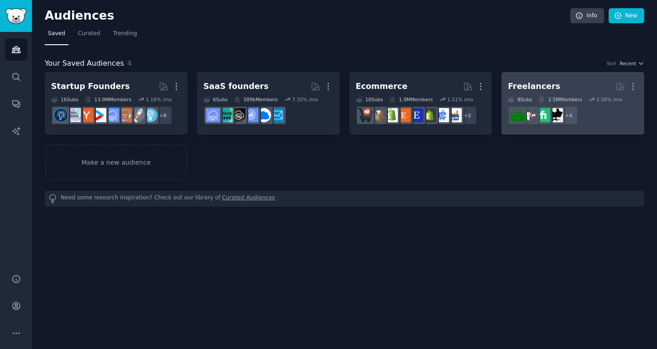
click at [556, 87] on h2 "Freelancers More" at bounding box center [573, 86] width 130 height 16
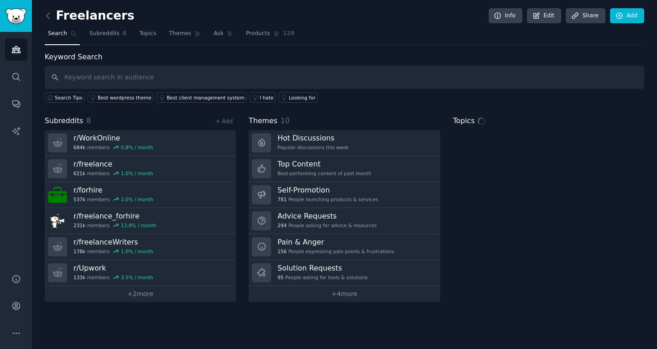
click at [316, 124] on div "Themes 10" at bounding box center [344, 120] width 191 height 11
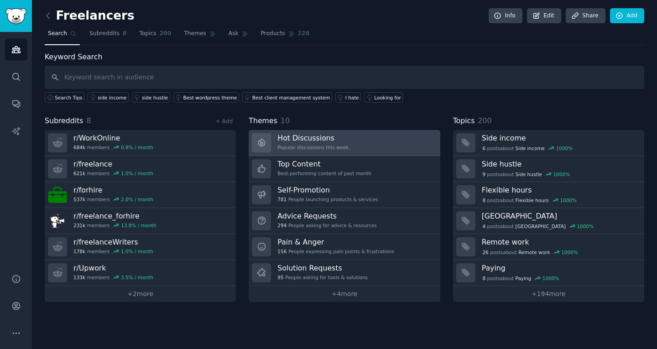
click at [319, 141] on h3 "Hot Discussions" at bounding box center [312, 138] width 71 height 10
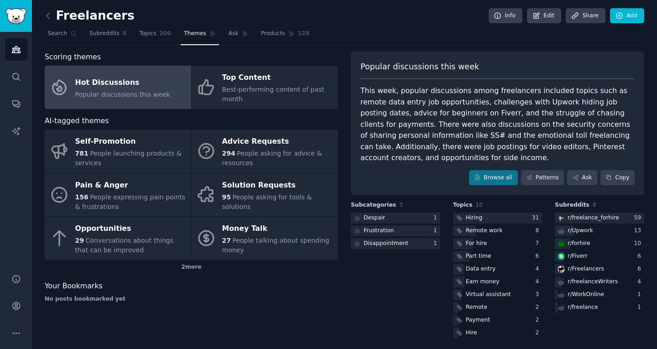
click at [475, 104] on div "This week, popular discussions among freelancers included topics such as remote…" at bounding box center [497, 124] width 274 height 78
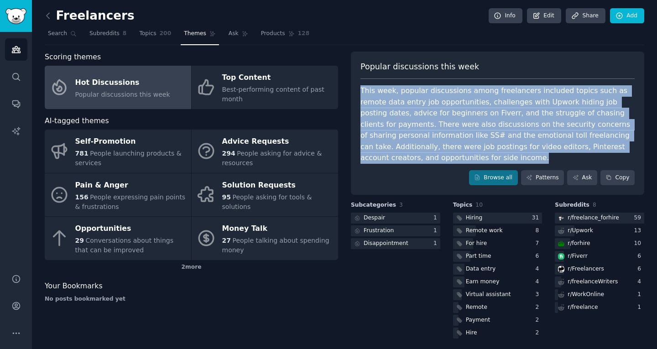
click at [475, 104] on div "This week, popular discussions among freelancers included topics such as remote…" at bounding box center [497, 124] width 274 height 78
copy div "This week, popular discussions among freelancers included topics such as remote…"
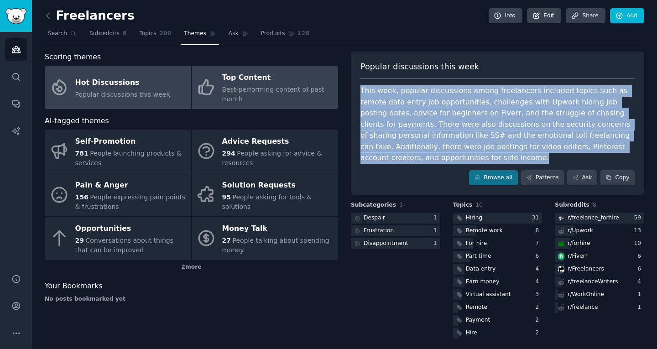
click at [262, 81] on div "Top Content" at bounding box center [277, 78] width 111 height 15
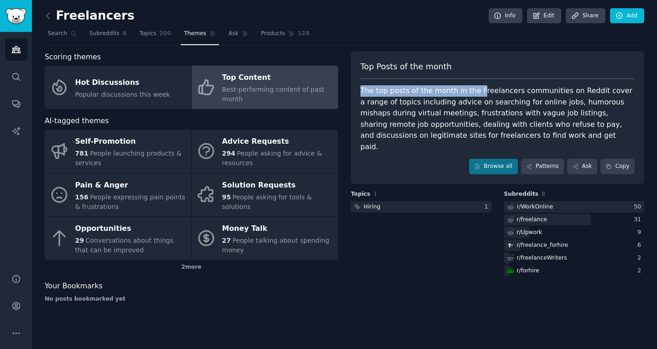
drag, startPoint x: 361, startPoint y: 89, endPoint x: 471, endPoint y: 93, distance: 110.4
click at [471, 93] on div "Top Posts of the month The top posts of the month in the Freelancers communitie…" at bounding box center [497, 118] width 293 height 132
click at [471, 93] on div "The top posts of the month in the Freelancers communities on Reddit cover a ran…" at bounding box center [497, 118] width 274 height 67
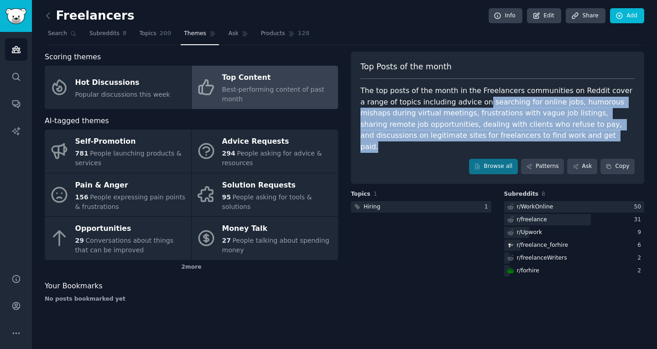
drag, startPoint x: 493, startPoint y: 134, endPoint x: 444, endPoint y: 102, distance: 58.6
click at [444, 102] on div "The top posts of the month in the Freelancers communities on Reddit cover a ran…" at bounding box center [497, 118] width 274 height 67
copy div "searching for online jobs, humorous mishaps during virtual meetings, frustratio…"
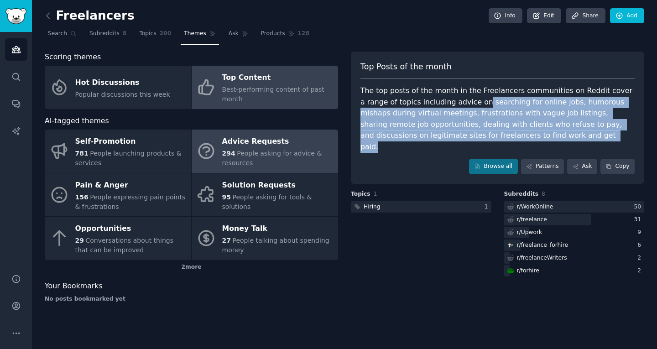
click at [256, 135] on div "Advice Requests" at bounding box center [277, 142] width 111 height 15
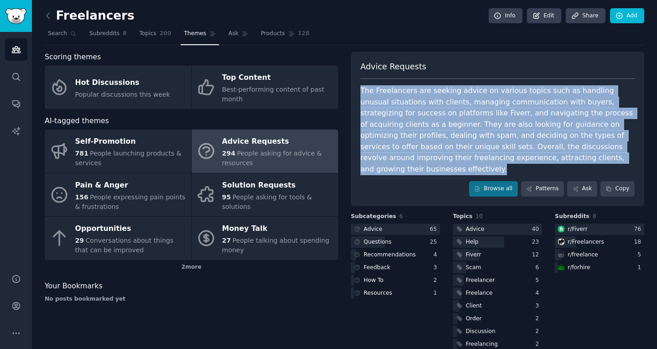
drag, startPoint x: 359, startPoint y: 89, endPoint x: 532, endPoint y: 157, distance: 185.7
click at [532, 157] on div "The Freelancers are seeking advice on various topics such as handling unusual s…" at bounding box center [497, 129] width 274 height 89
copy div "The Freelancers are seeking advice on various topics such as handling unusual s…"
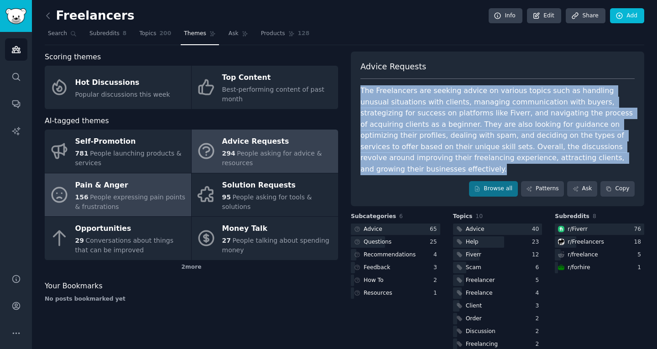
click at [139, 201] on span "People expressing pain points & frustrations" at bounding box center [130, 201] width 110 height 17
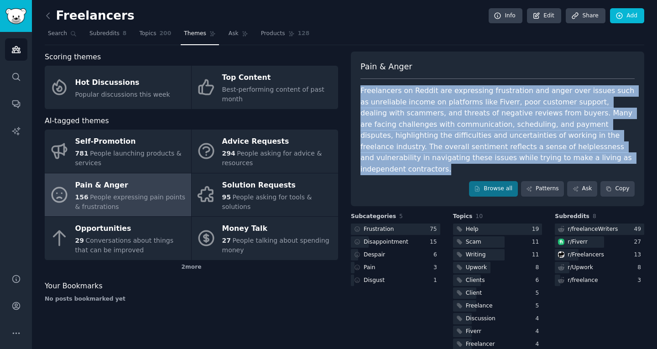
drag, startPoint x: 360, startPoint y: 88, endPoint x: 505, endPoint y: 169, distance: 165.7
click at [505, 169] on div "Pain & Anger Freelancers on Reddit are expressing frustration and anger over is…" at bounding box center [497, 129] width 293 height 155
copy div "Freelancers on Reddit are expressing frustration and anger over issues such as …"
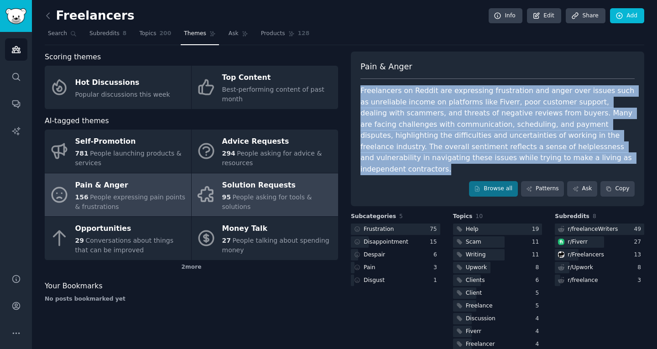
click at [233, 189] on div "Solution Requests" at bounding box center [277, 185] width 111 height 15
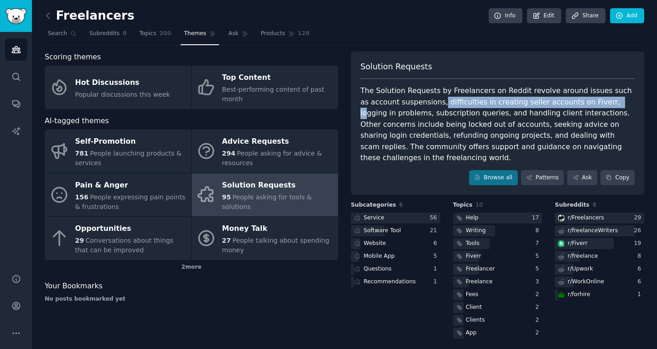
drag, startPoint x: 401, startPoint y: 102, endPoint x: 560, endPoint y: 106, distance: 158.7
click at [560, 106] on div "The Solution Requests by Freelancers on Reddit revolve around issues such as ac…" at bounding box center [497, 124] width 274 height 78
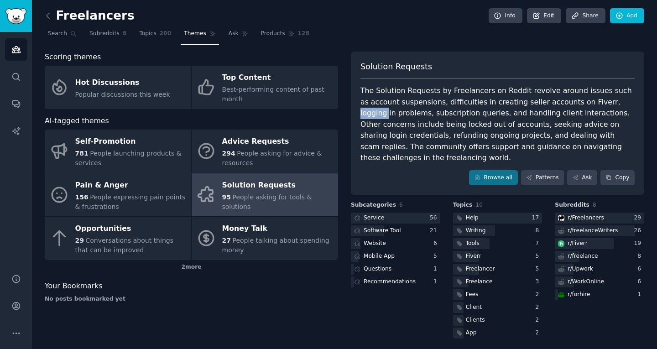
click at [560, 106] on div "The Solution Requests by Freelancers on Reddit revolve around issues such as ac…" at bounding box center [497, 124] width 274 height 78
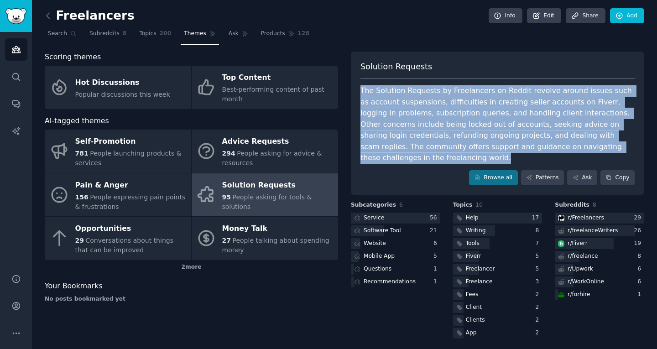
click at [560, 106] on div "The Solution Requests by Freelancers on Reddit revolve around issues such as ac…" at bounding box center [497, 124] width 274 height 78
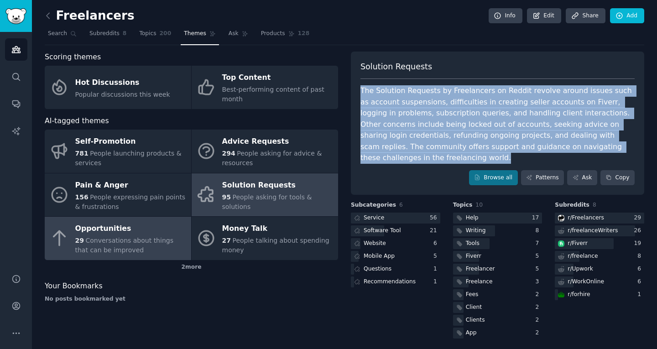
click at [109, 222] on div "Opportunities" at bounding box center [130, 229] width 111 height 15
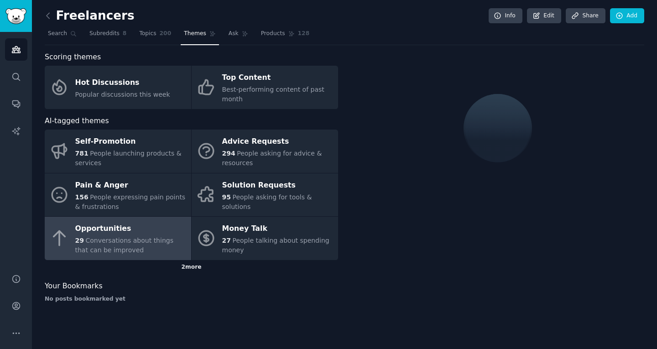
click at [183, 263] on div "2 more" at bounding box center [191, 267] width 293 height 15
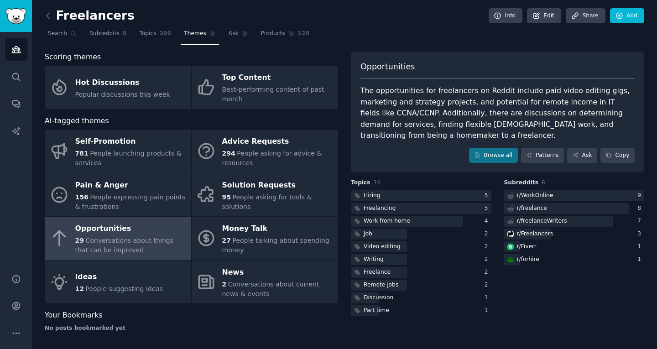
click at [480, 93] on div "The opportunities for freelancers on Reddit include paid video editing gigs, ma…" at bounding box center [497, 113] width 274 height 56
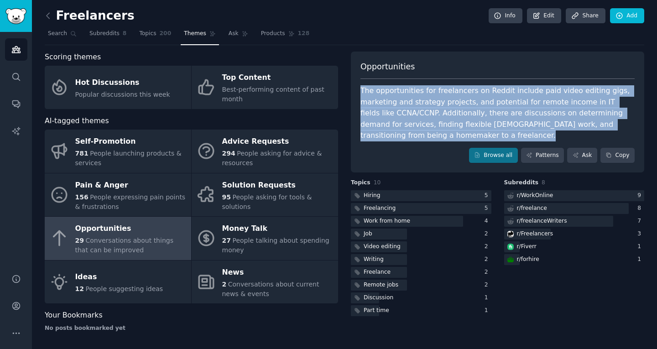
click at [480, 93] on div "The opportunities for freelancers on Reddit include paid video editing gigs, ma…" at bounding box center [497, 113] width 274 height 56
copy div "The opportunities for freelancers on Reddit include paid video editing gigs, ma…"
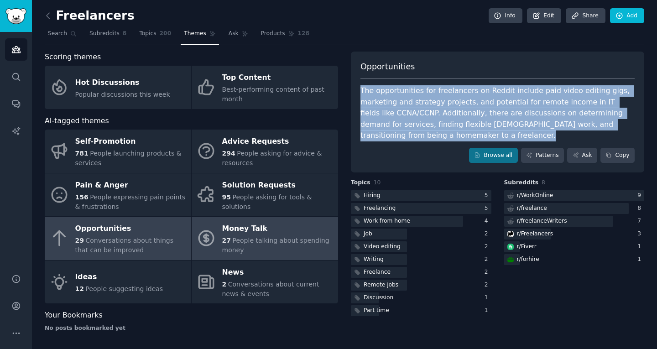
click at [289, 237] on span "People talking about spending money" at bounding box center [275, 245] width 107 height 17
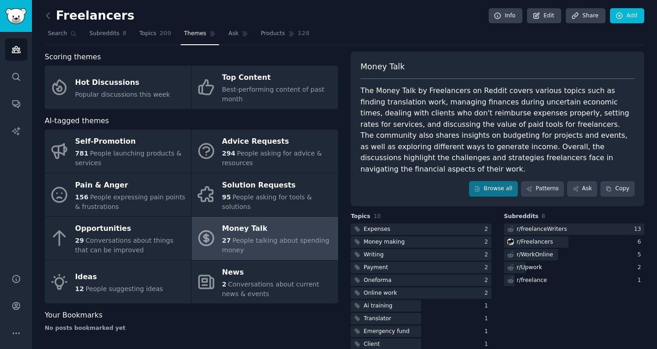
click at [470, 140] on div "The Money Talk by Freelancers on Reddit covers various topics such as finding t…" at bounding box center [497, 129] width 274 height 89
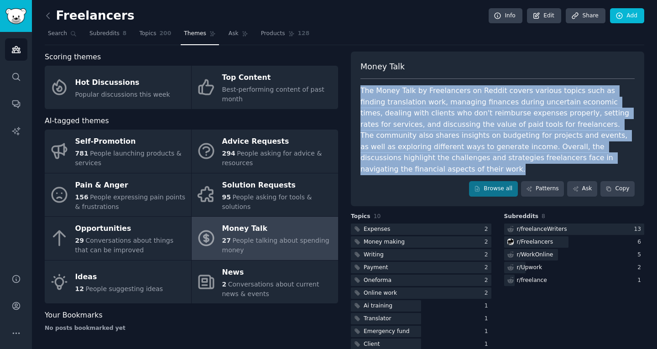
click at [470, 140] on div "The Money Talk by Freelancers on Reddit covers various topics such as finding t…" at bounding box center [497, 129] width 274 height 89
copy div "The Money Talk by Freelancers on Reddit covers various topics such as finding t…"
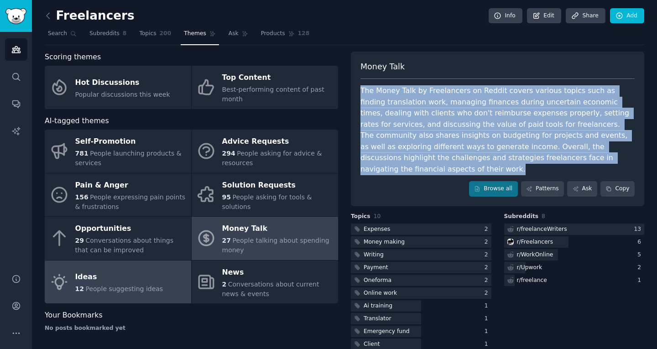
click at [111, 276] on div "Ideas" at bounding box center [119, 277] width 88 height 15
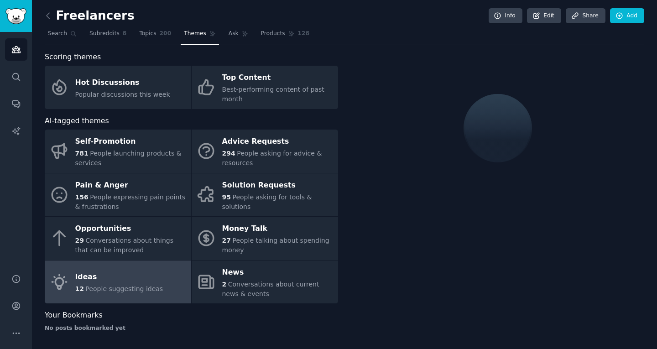
scroll to position [2, 0]
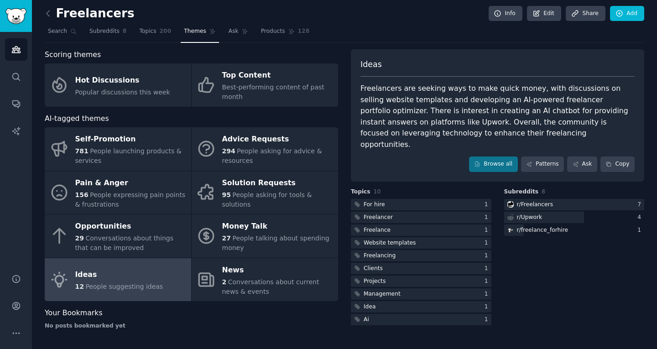
click at [439, 95] on div "Freelancers are seeking ways to make quick money, with discussions on selling w…" at bounding box center [497, 116] width 274 height 67
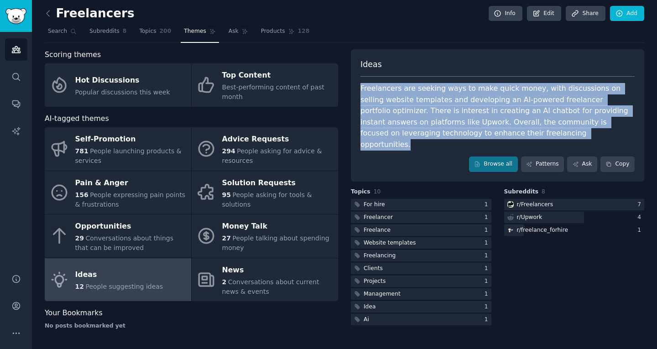
click at [439, 95] on div "Freelancers are seeking ways to make quick money, with discussions on selling w…" at bounding box center [497, 116] width 274 height 67
copy div "Freelancers are seeking ways to make quick money, with discussions on selling w…"
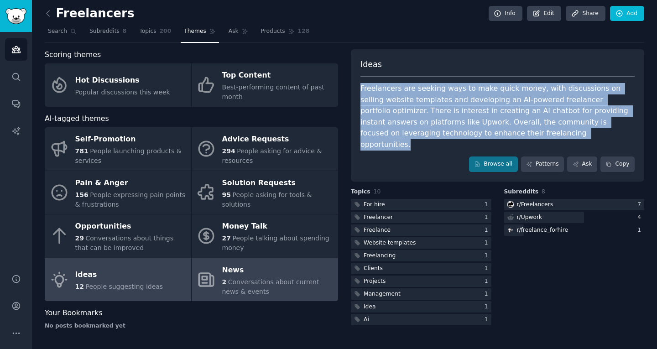
click at [207, 273] on icon at bounding box center [206, 279] width 15 height 13
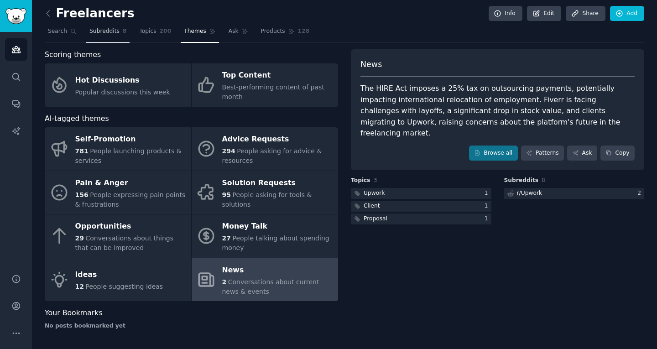
click at [120, 42] on link "Subreddits 8" at bounding box center [107, 33] width 43 height 19
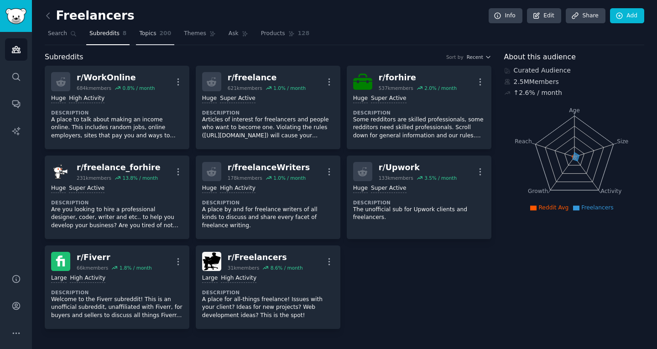
click at [137, 39] on link "Topics 200" at bounding box center [155, 35] width 38 height 19
click at [141, 40] on link "Topics 200" at bounding box center [155, 35] width 38 height 19
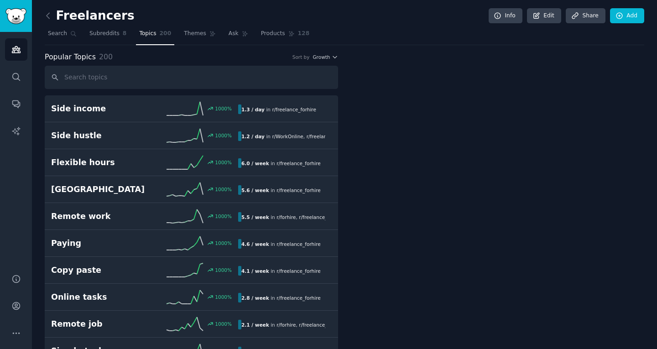
click at [47, 21] on link at bounding box center [50, 16] width 11 height 15
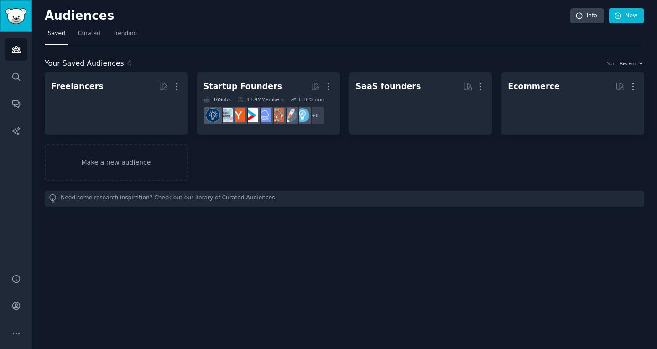
click at [29, 18] on link "Sidebar" at bounding box center [16, 16] width 32 height 32
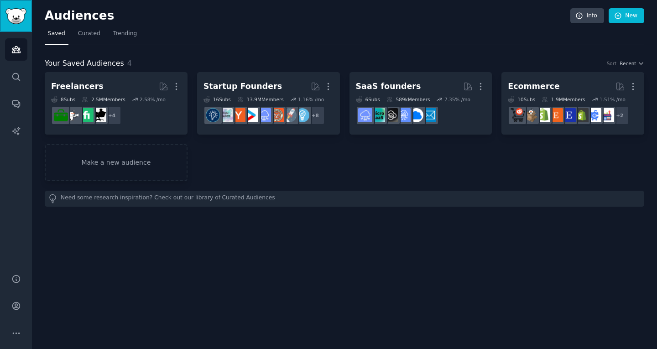
click at [0, 21] on link "Sidebar" at bounding box center [16, 16] width 32 height 32
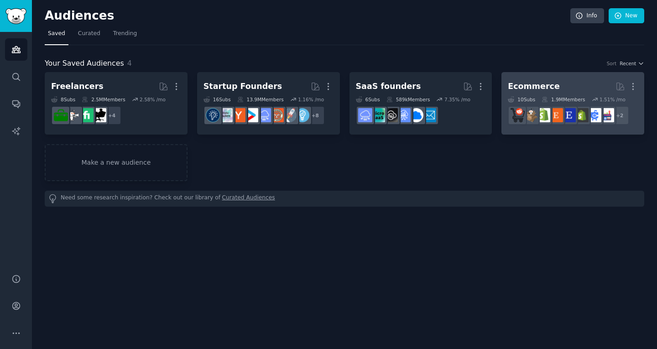
click at [554, 98] on div "1.9M Members" at bounding box center [562, 99] width 43 height 6
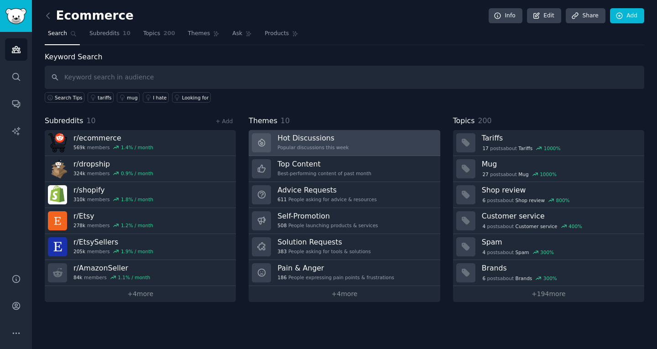
click at [314, 148] on div "Popular discussions this week" at bounding box center [312, 147] width 71 height 6
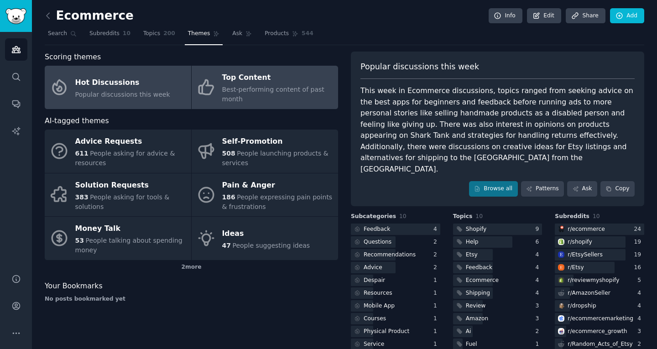
click at [255, 98] on link "Top Content Best-performing content of past month" at bounding box center [265, 87] width 146 height 43
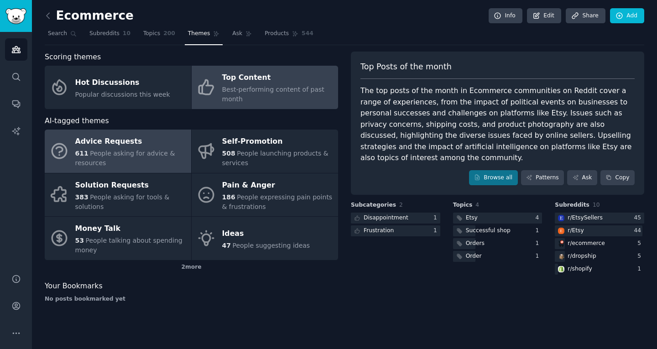
click at [109, 150] on span "People asking for advice & resources" at bounding box center [125, 158] width 100 height 17
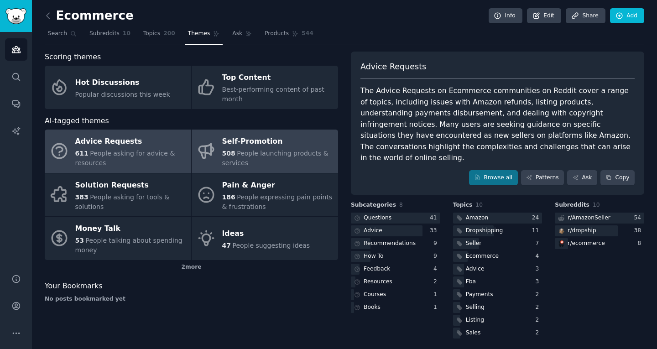
click at [243, 150] on span "People launching products & services" at bounding box center [275, 158] width 106 height 17
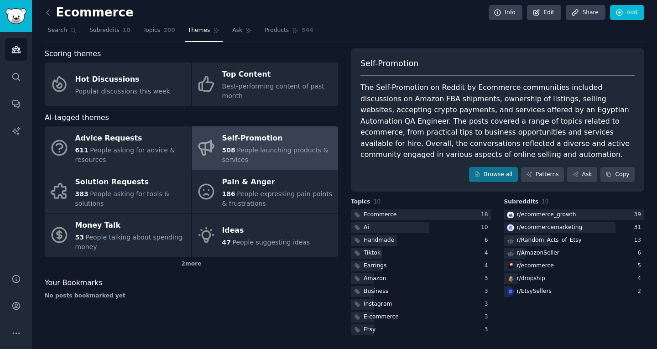
scroll to position [4, 0]
click at [26, 22] on img "Sidebar" at bounding box center [15, 16] width 21 height 16
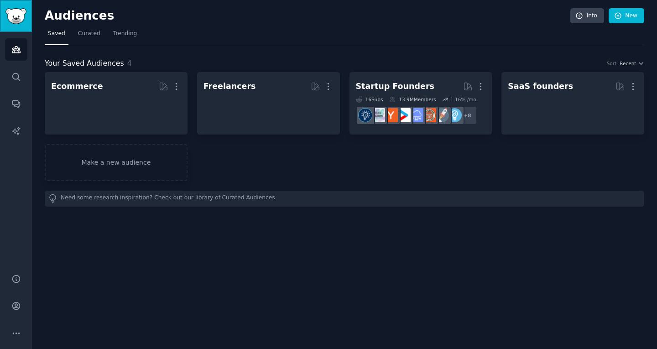
click at [17, 11] on img "Sidebar" at bounding box center [15, 16] width 21 height 16
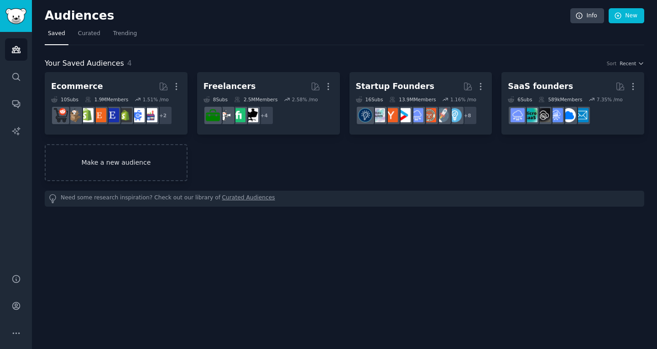
click at [133, 156] on link "Make a new audience" at bounding box center [116, 162] width 143 height 37
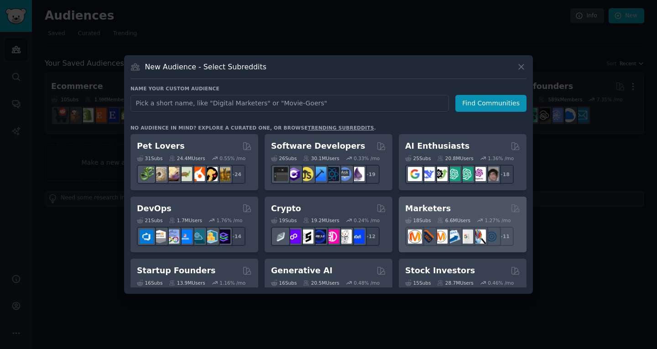
click at [477, 222] on icon at bounding box center [480, 220] width 6 height 6
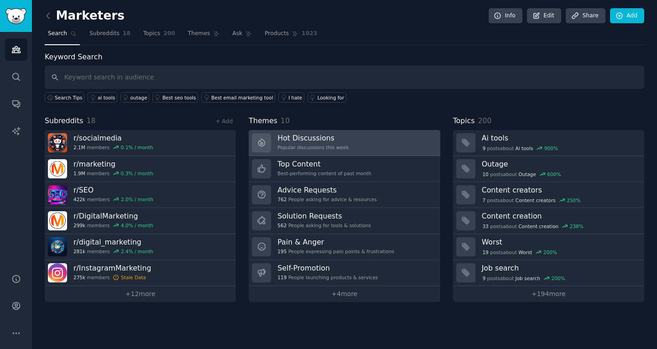
click at [297, 132] on link "Hot Discussions Popular discussions this week" at bounding box center [344, 143] width 191 height 26
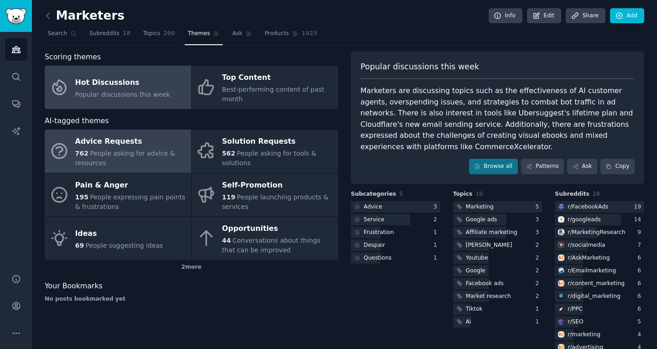
click at [114, 157] on span "People asking for advice & resources" at bounding box center [125, 158] width 100 height 17
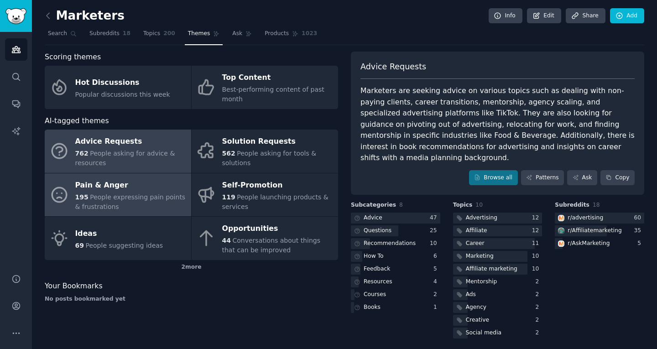
click at [149, 193] on span "People expressing pain points & frustrations" at bounding box center [130, 201] width 110 height 17
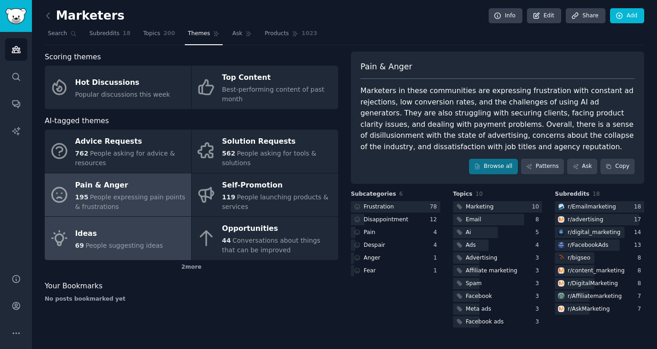
click at [179, 217] on link "Ideas 69 People suggesting ideas" at bounding box center [118, 238] width 146 height 43
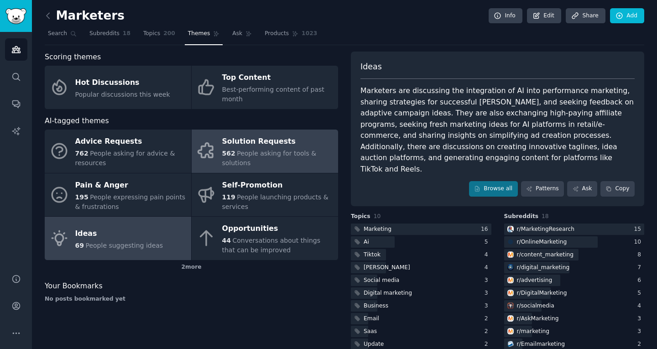
click at [294, 159] on div "562 People asking for tools & solutions" at bounding box center [277, 158] width 111 height 19
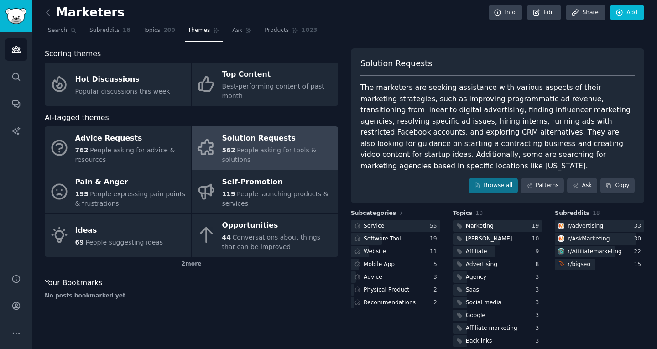
scroll to position [4, 0]
click at [11, 21] on img "Sidebar" at bounding box center [15, 16] width 21 height 16
